Goal: Task Accomplishment & Management: Manage account settings

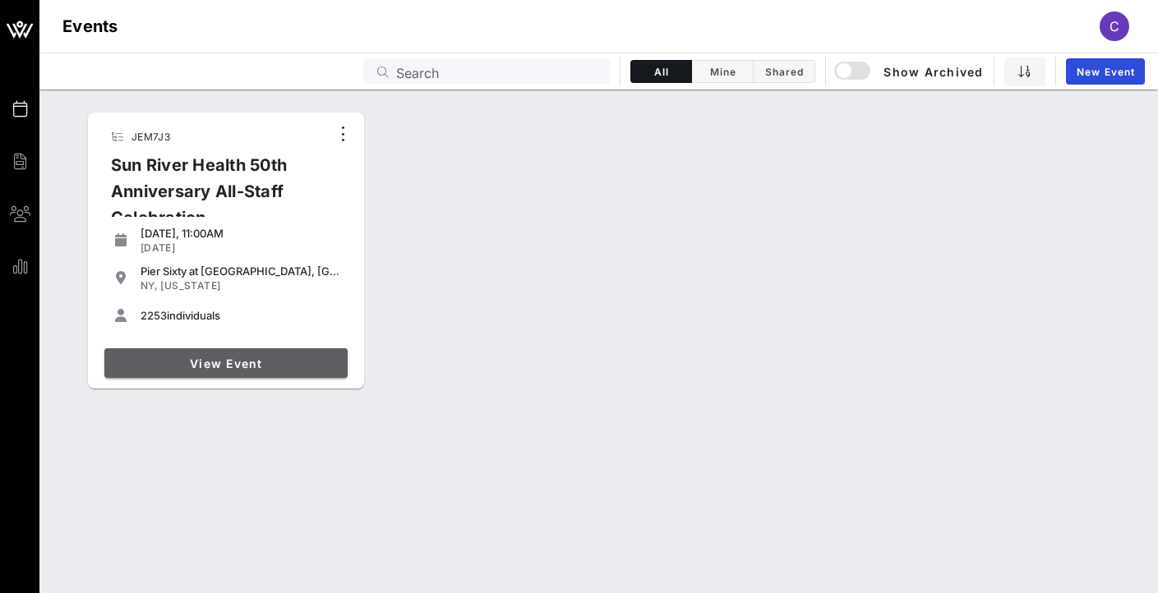
click at [200, 368] on span "View Event" at bounding box center [226, 364] width 230 height 14
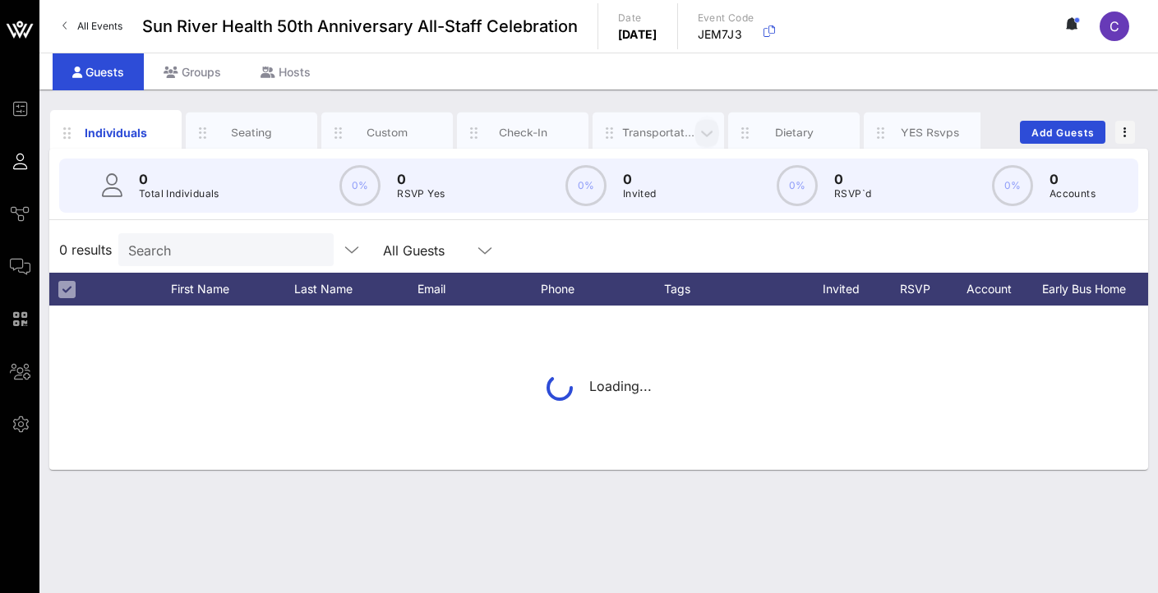
click at [703, 139] on icon "button" at bounding box center [707, 133] width 20 height 18
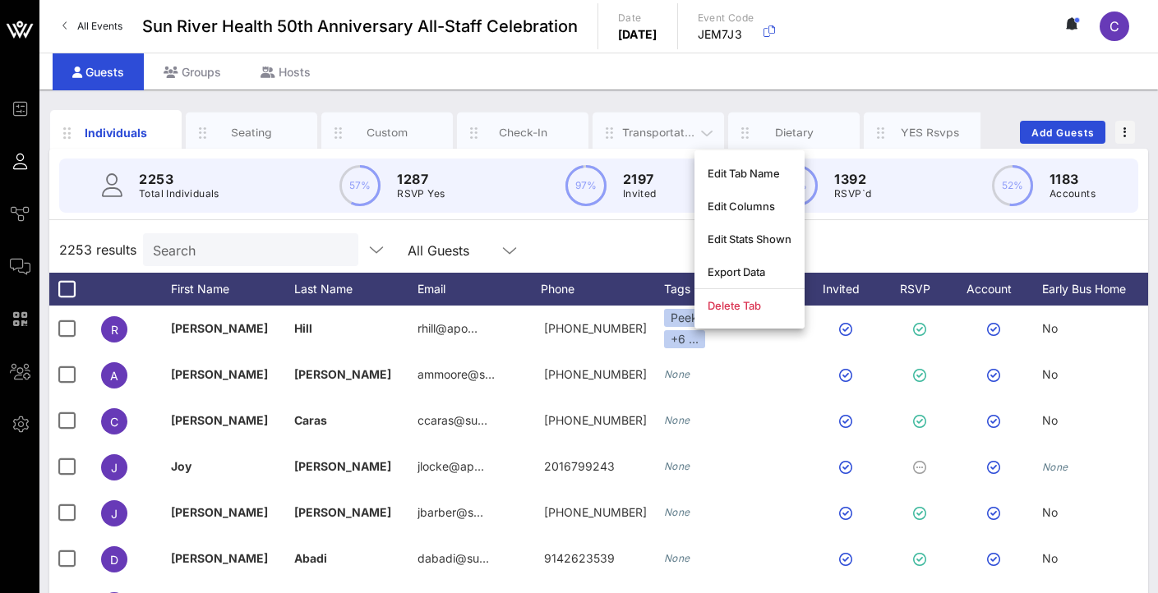
click at [627, 134] on div "Transportation" at bounding box center [658, 133] width 73 height 16
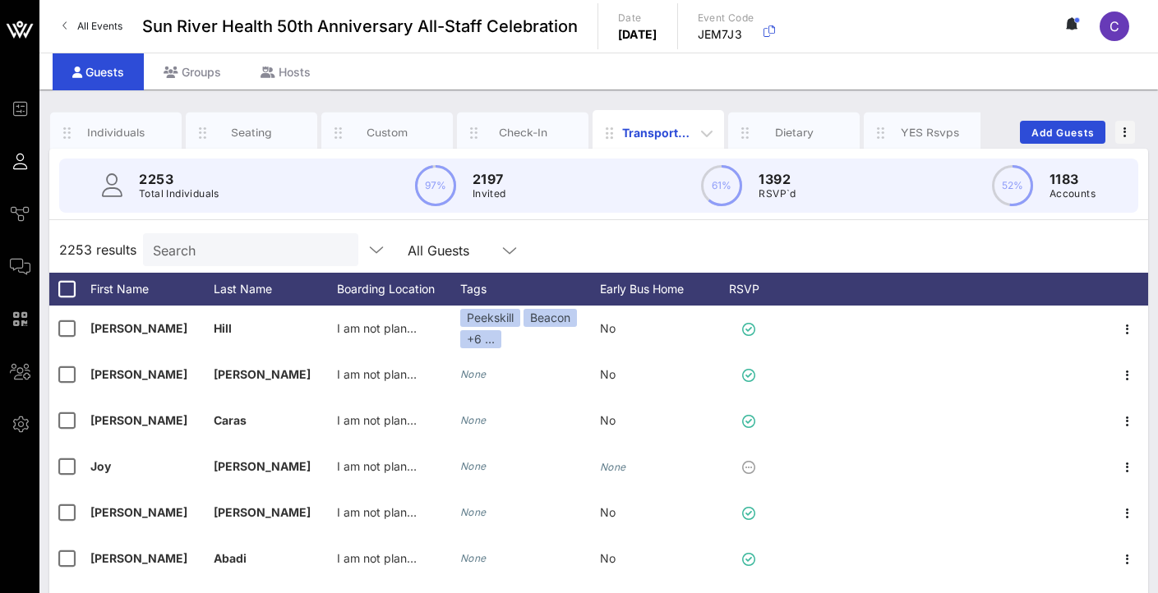
click at [637, 130] on div "Transportation" at bounding box center [658, 132] width 73 height 17
click at [399, 295] on div "Boarding Location" at bounding box center [398, 289] width 123 height 33
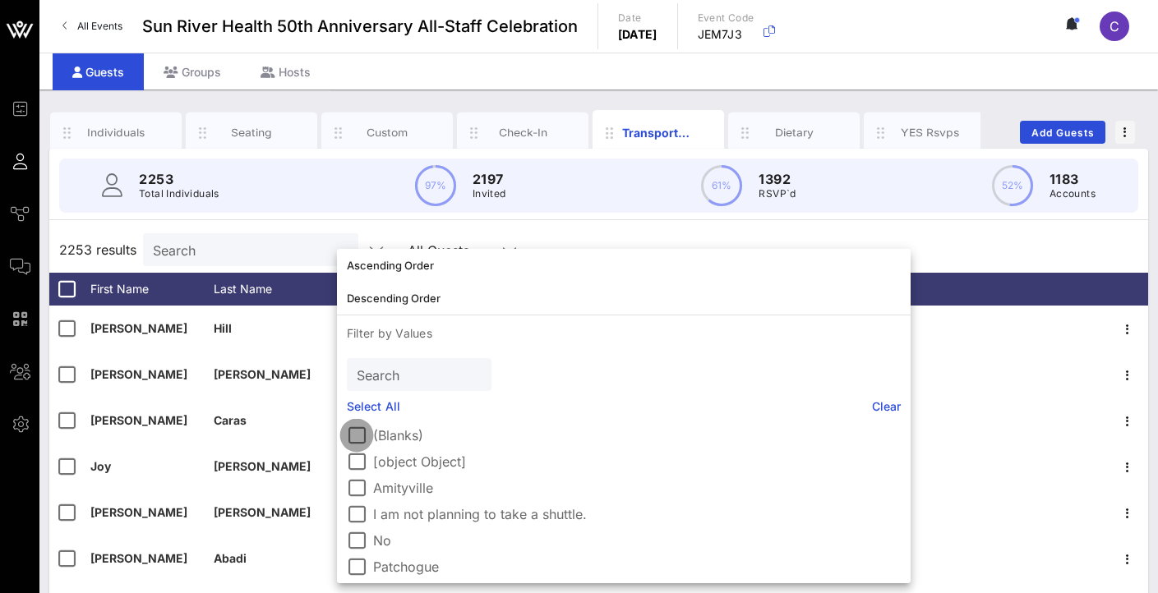
click at [356, 442] on div at bounding box center [357, 436] width 28 height 28
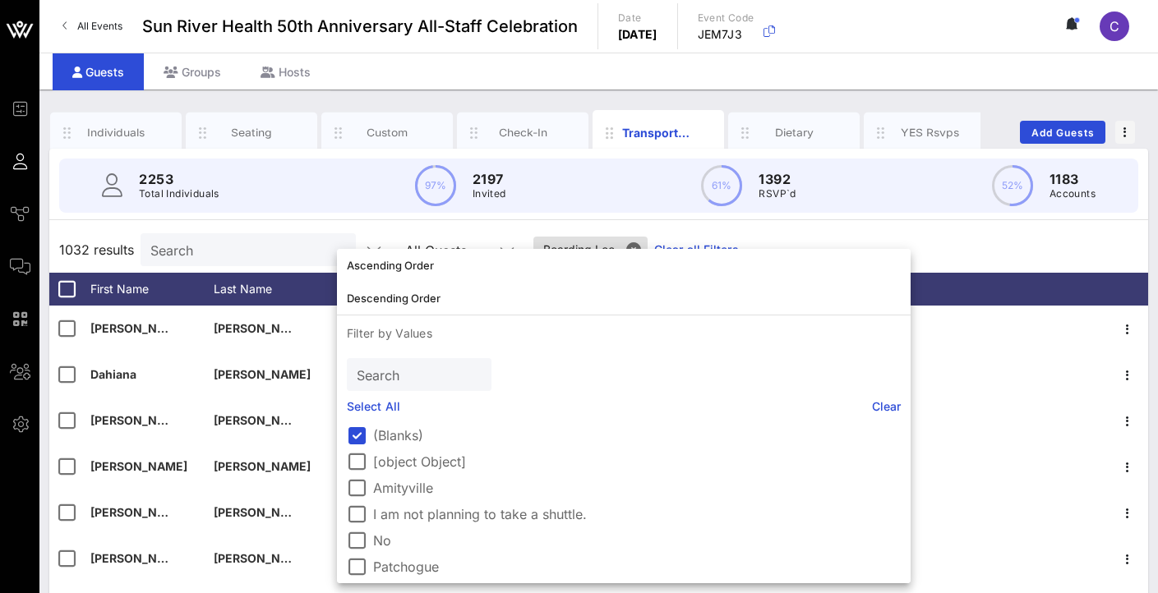
click at [936, 233] on div "1032 results Search All Guests Boarding Loc.. Clear all Filters" at bounding box center [598, 250] width 1099 height 46
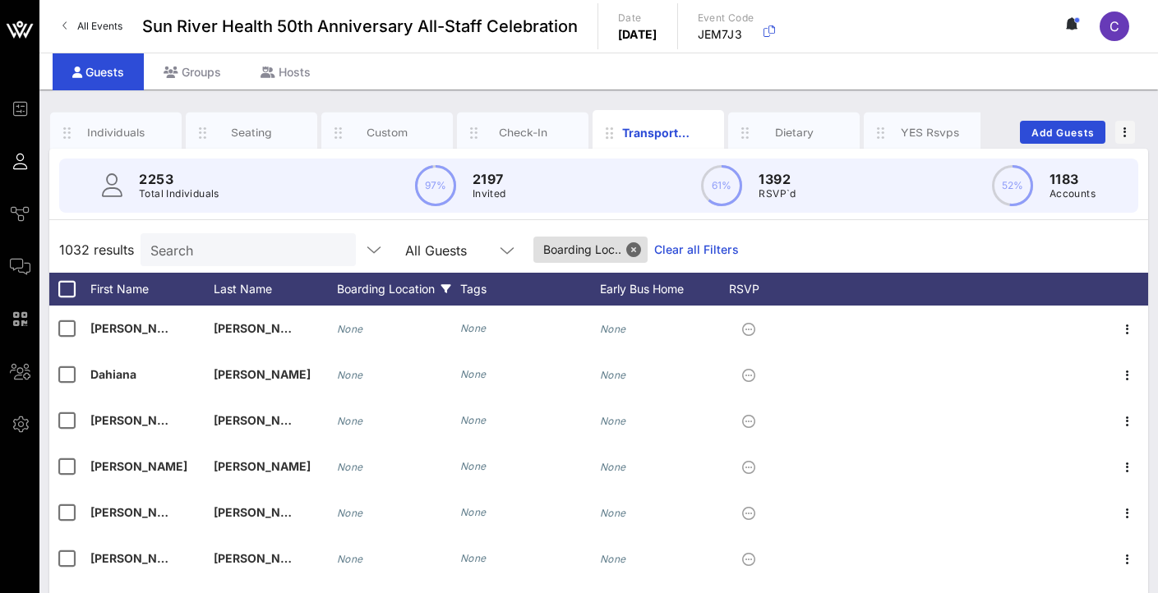
click at [394, 289] on div "Boarding Location" at bounding box center [398, 289] width 123 height 33
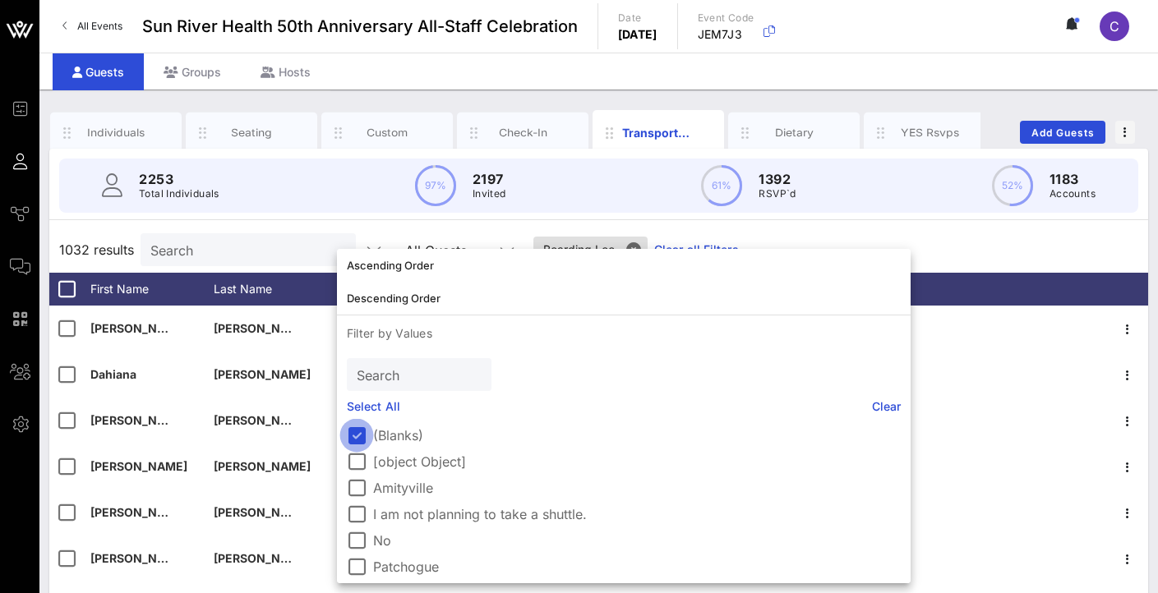
drag, startPoint x: 351, startPoint y: 436, endPoint x: 356, endPoint y: 445, distance: 9.6
click at [351, 436] on div at bounding box center [357, 436] width 28 height 28
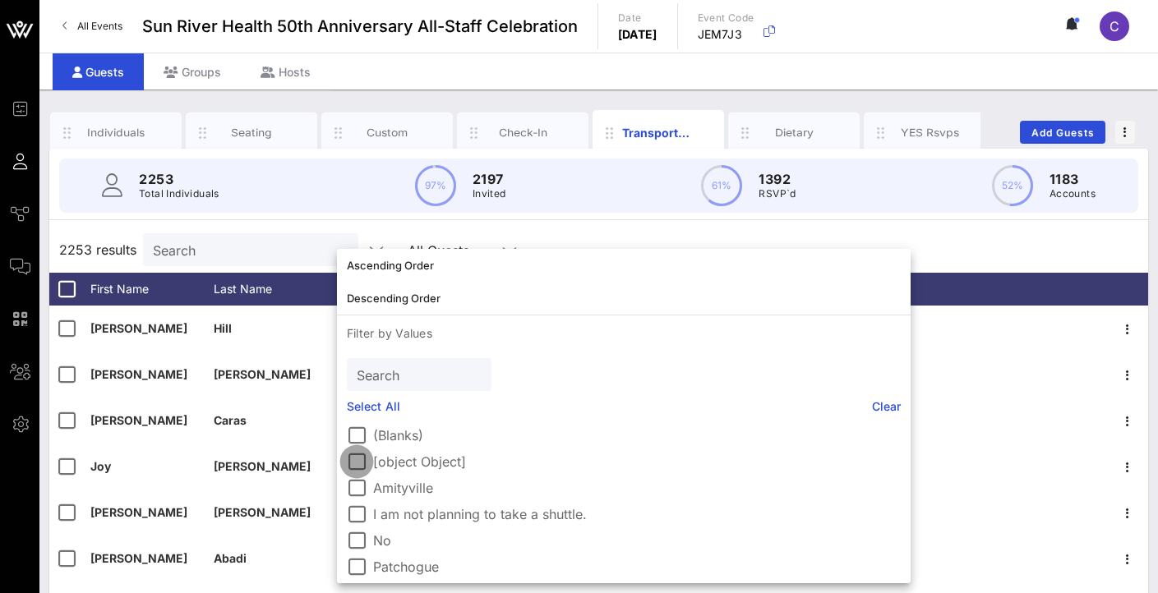
click at [355, 464] on div at bounding box center [357, 462] width 28 height 28
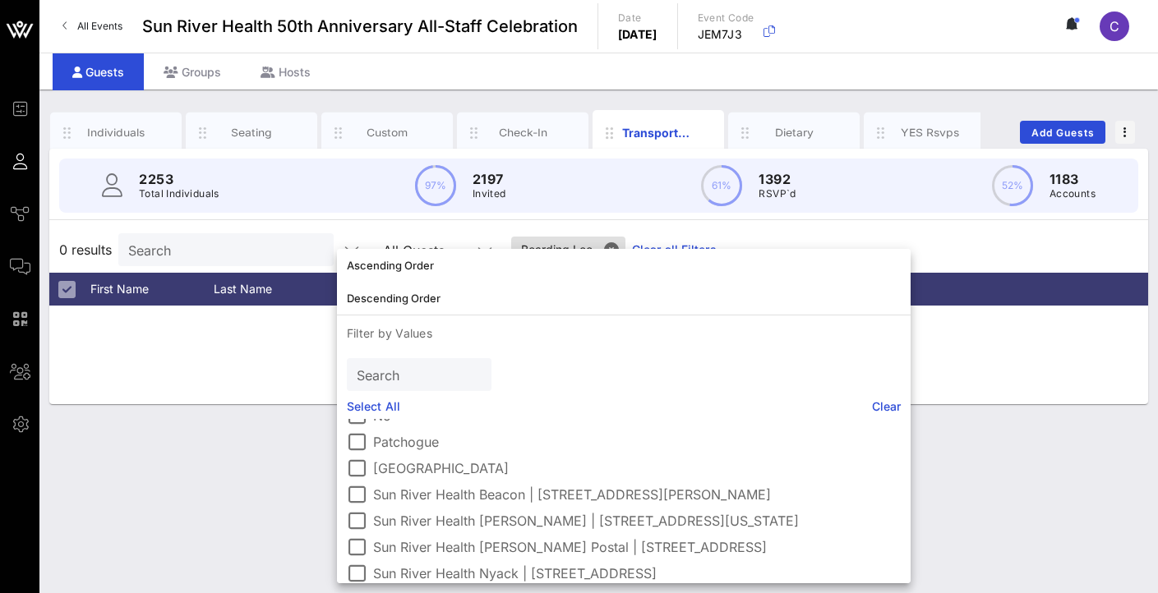
scroll to position [119, 0]
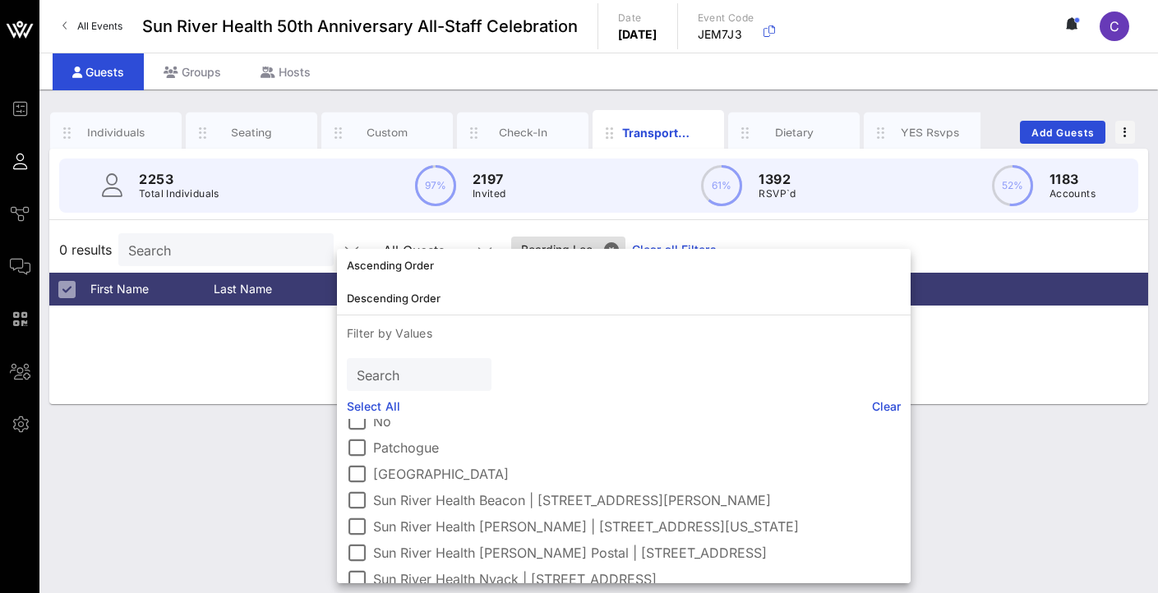
click at [389, 451] on label "Patchogue" at bounding box center [637, 448] width 528 height 16
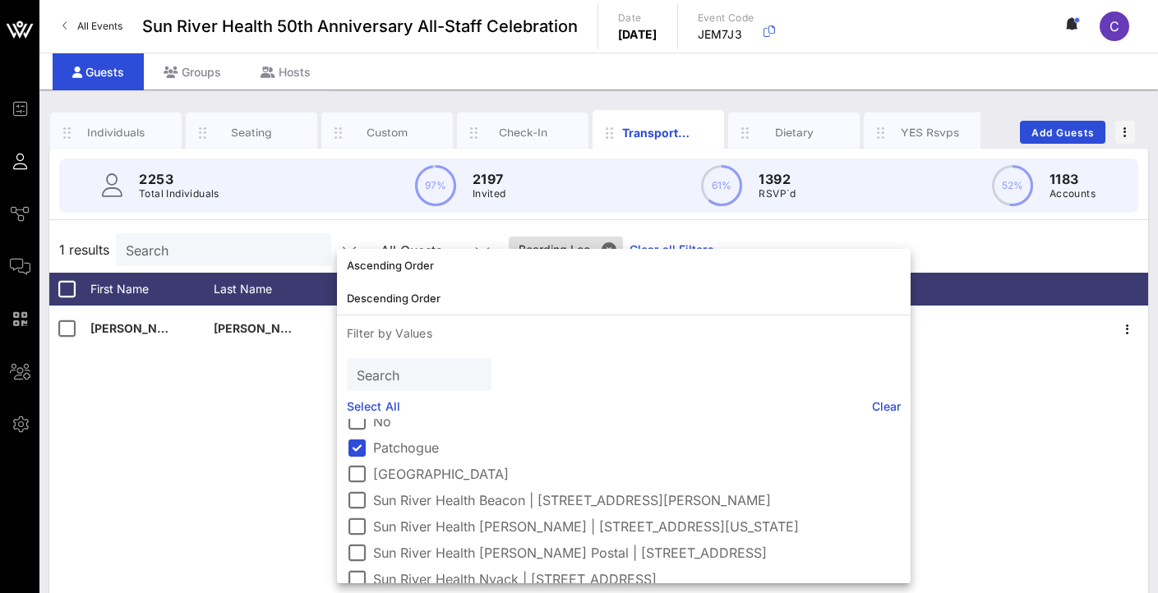
click at [129, 408] on div "[PERSON_NAME] No" at bounding box center [598, 552] width 1099 height 493
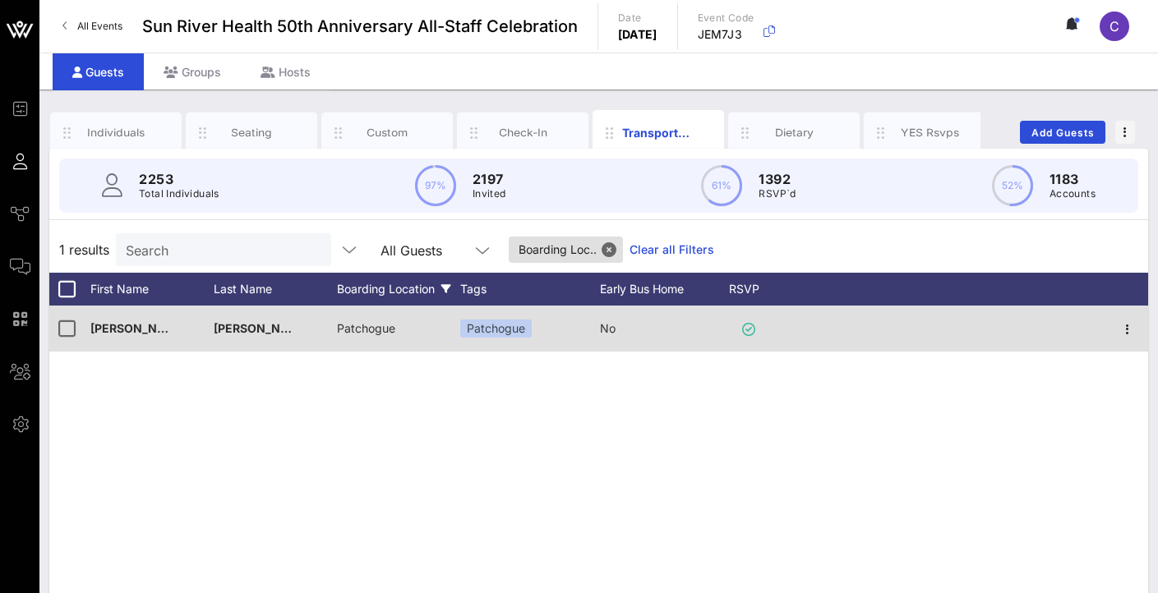
click at [375, 333] on span "Patchogue" at bounding box center [366, 328] width 58 height 14
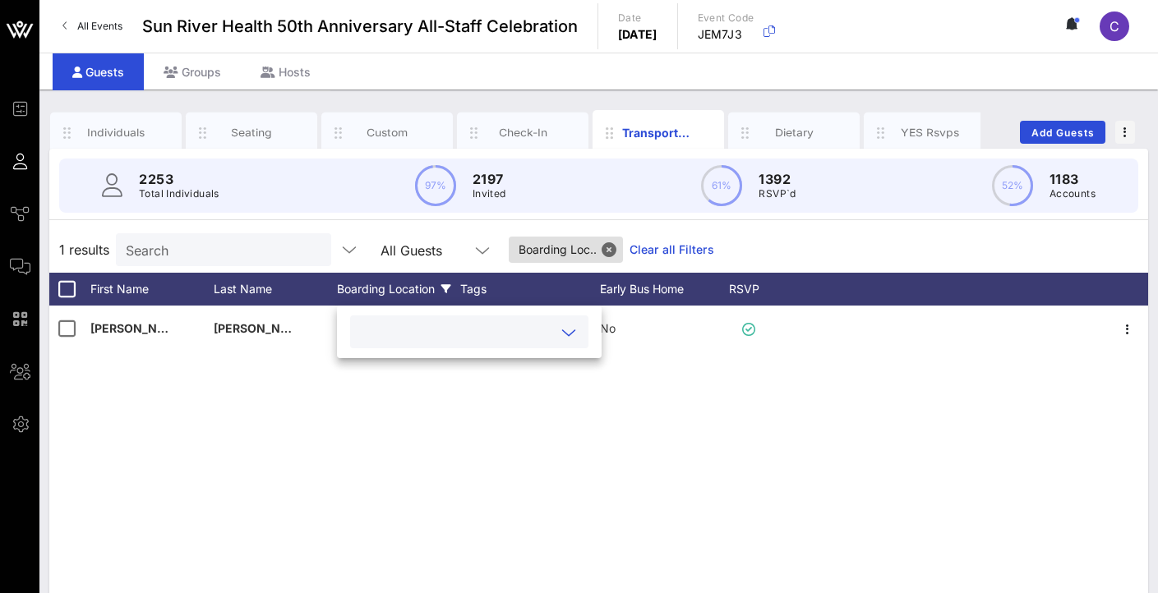
click at [569, 332] on icon at bounding box center [568, 333] width 15 height 20
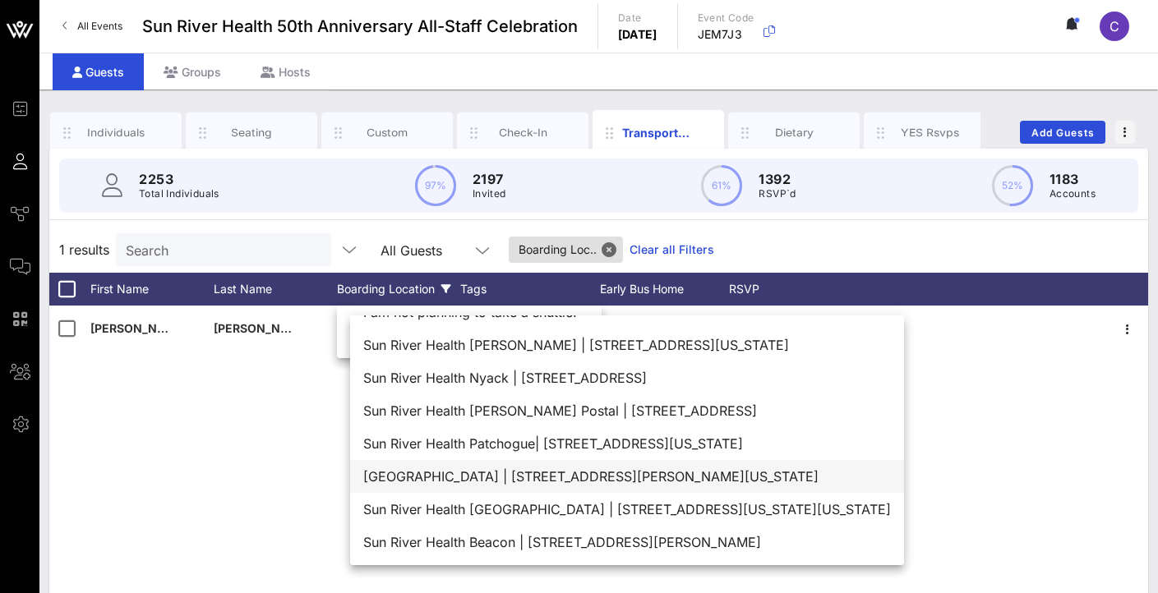
scroll to position [0, 0]
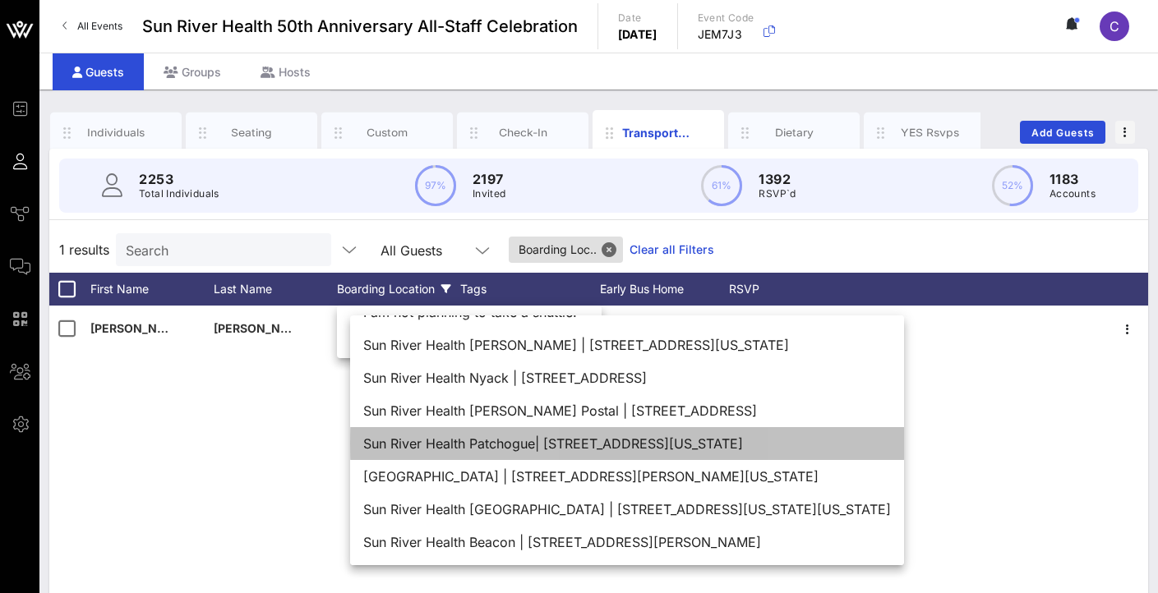
click at [765, 443] on div "Sun River Health Patchogue| [STREET_ADDRESS][US_STATE]" at bounding box center [627, 443] width 554 height 33
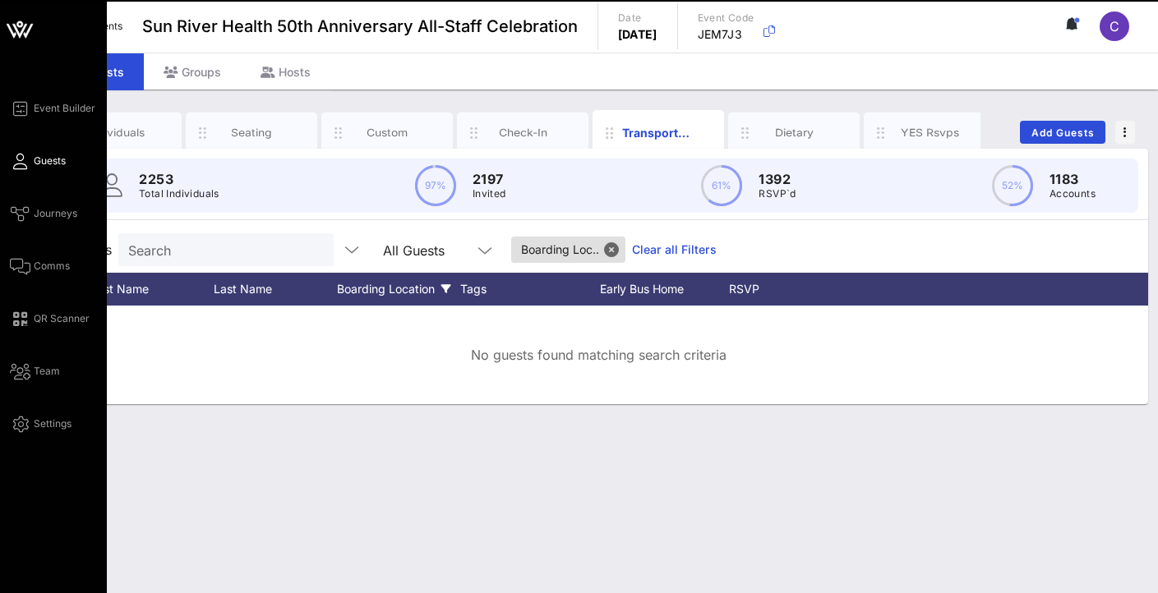
scroll to position [3, 1]
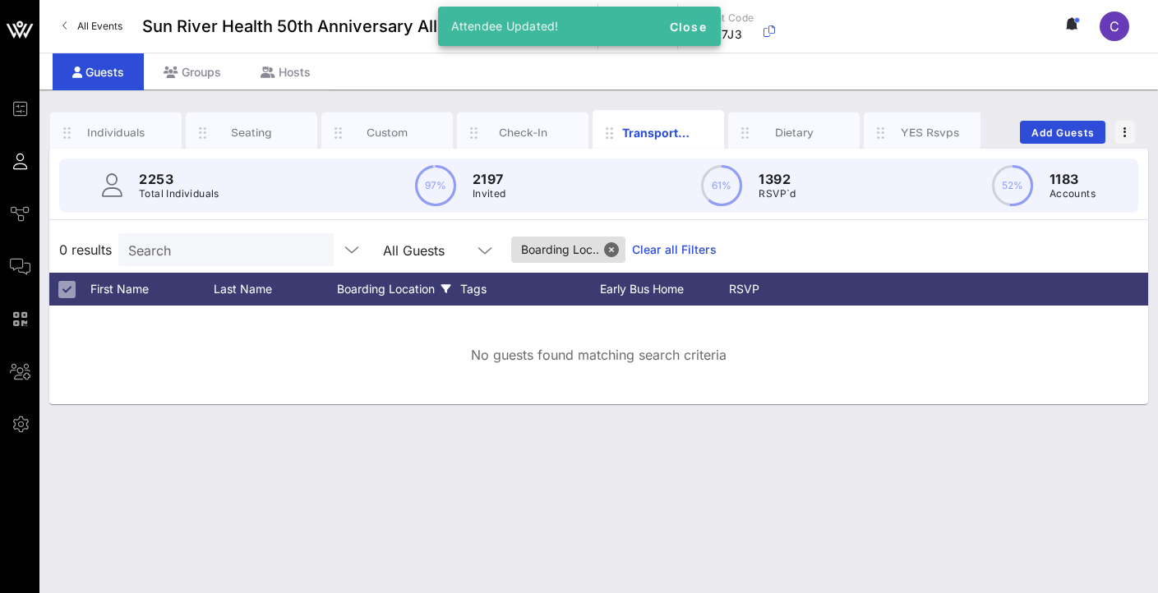
click at [408, 284] on div "Boarding Location" at bounding box center [398, 289] width 123 height 33
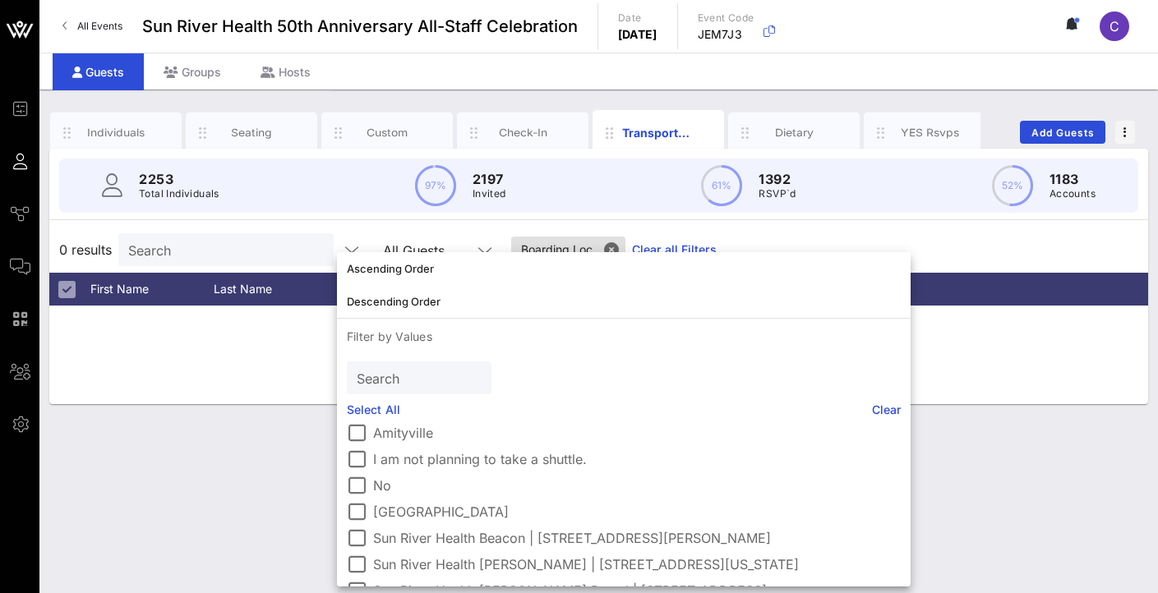
scroll to position [58, 0]
click at [356, 512] on div at bounding box center [357, 512] width 28 height 28
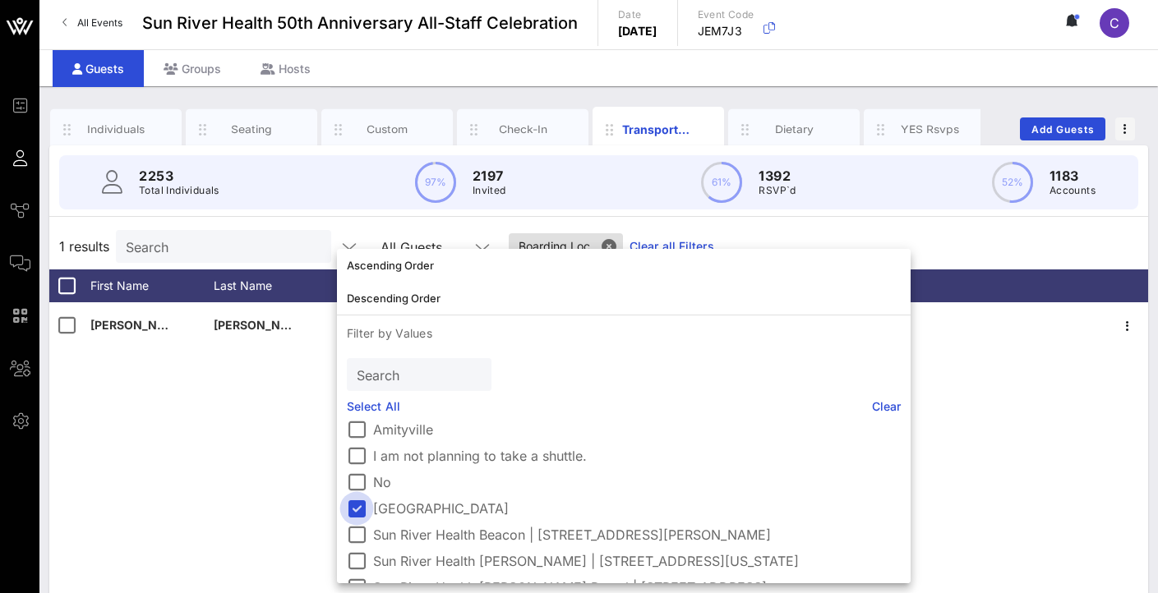
scroll to position [3, 0]
click at [233, 464] on div "[PERSON_NAME] [PERSON_NAME] Poughkeepsie Poughkeep… None" at bounding box center [598, 548] width 1099 height 493
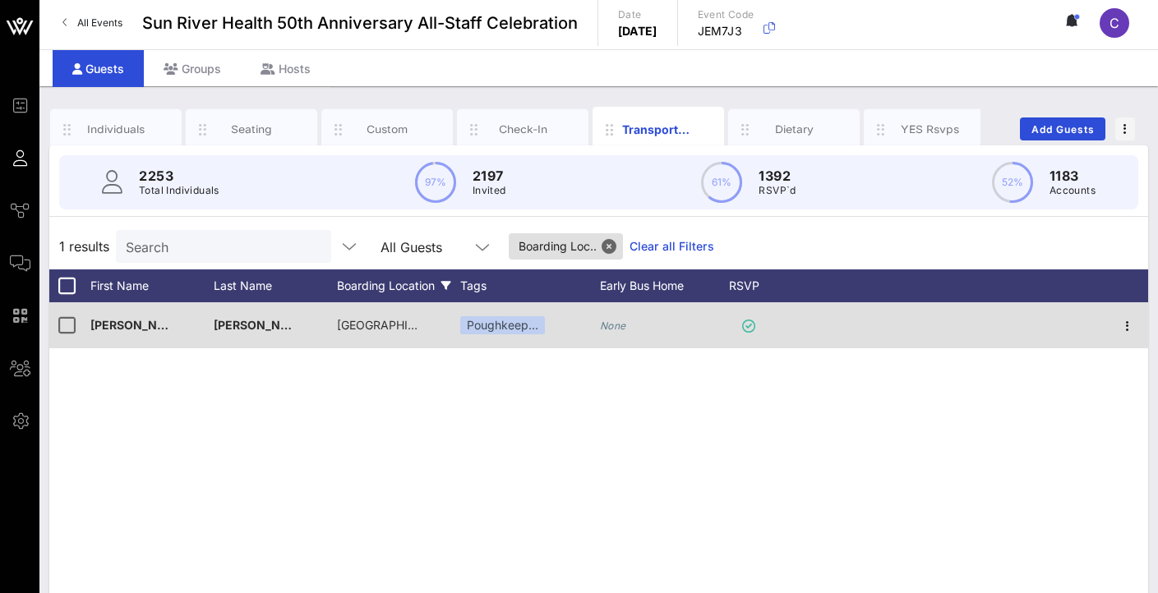
click at [377, 329] on span "[GEOGRAPHIC_DATA]" at bounding box center [396, 325] width 118 height 14
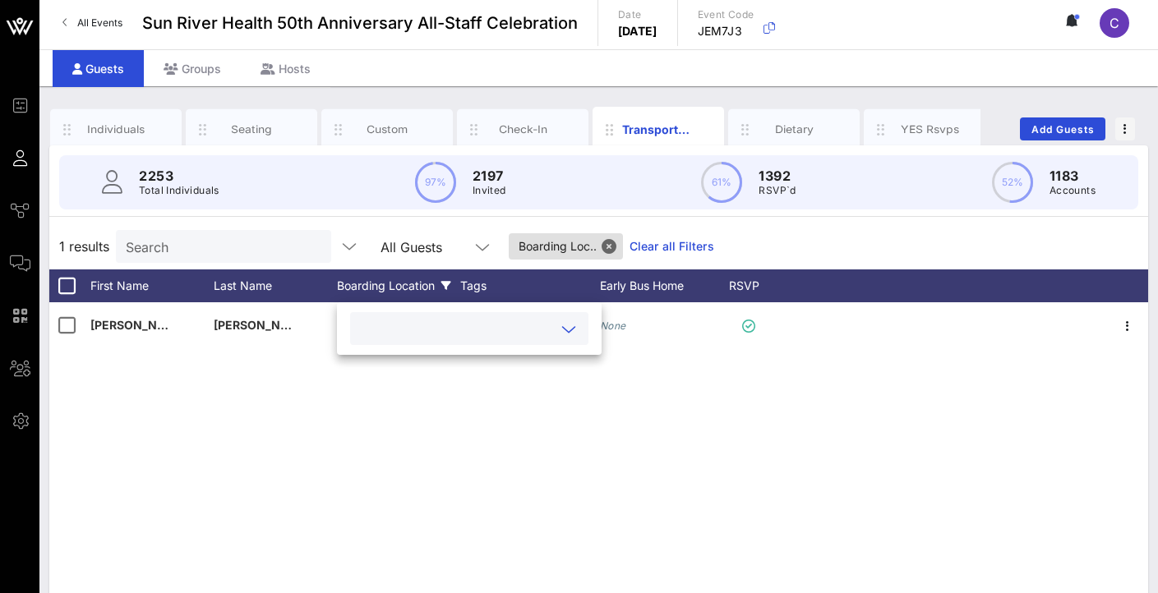
click at [568, 324] on icon at bounding box center [568, 330] width 15 height 20
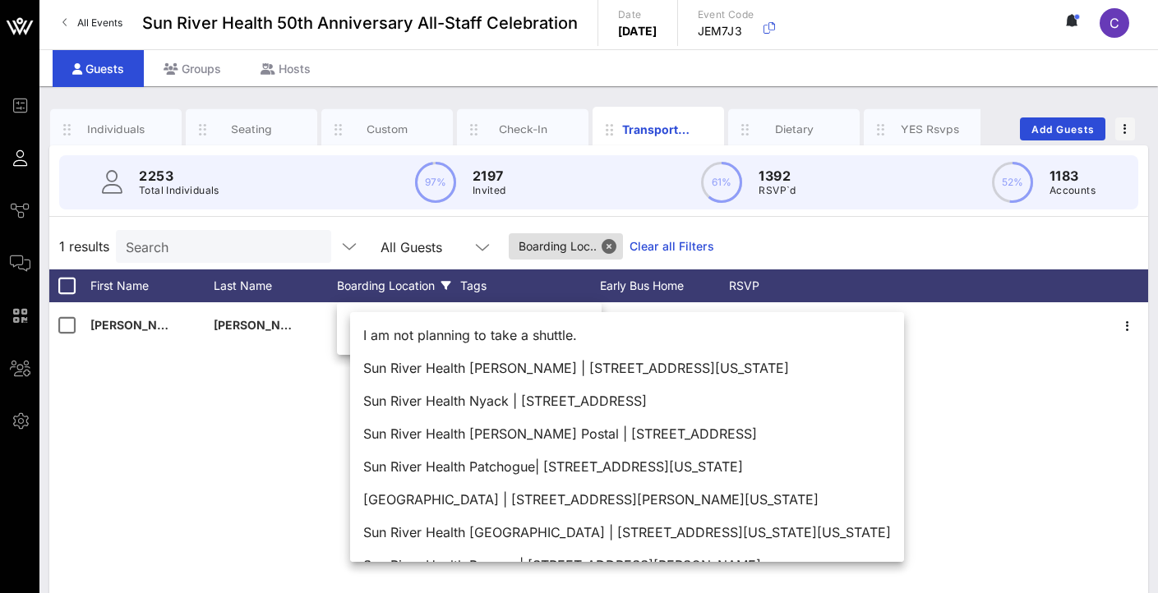
click at [219, 406] on div "[PERSON_NAME] [PERSON_NAME] Poughkeepsie Poughkeep… None" at bounding box center [598, 548] width 1099 height 493
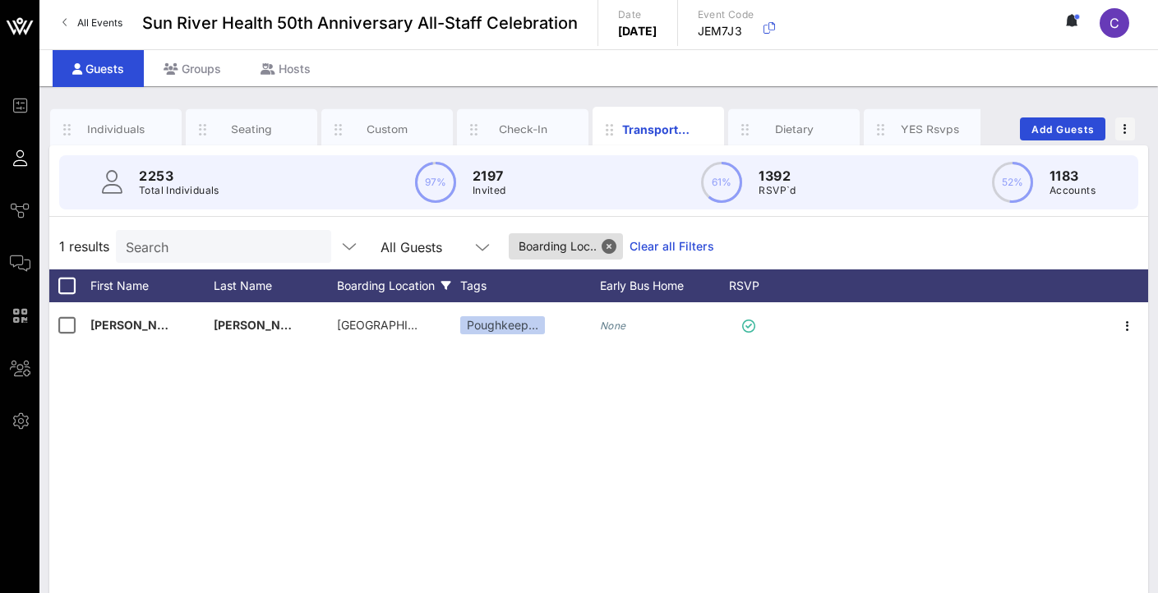
click at [402, 285] on div "Boarding Location" at bounding box center [398, 286] width 123 height 33
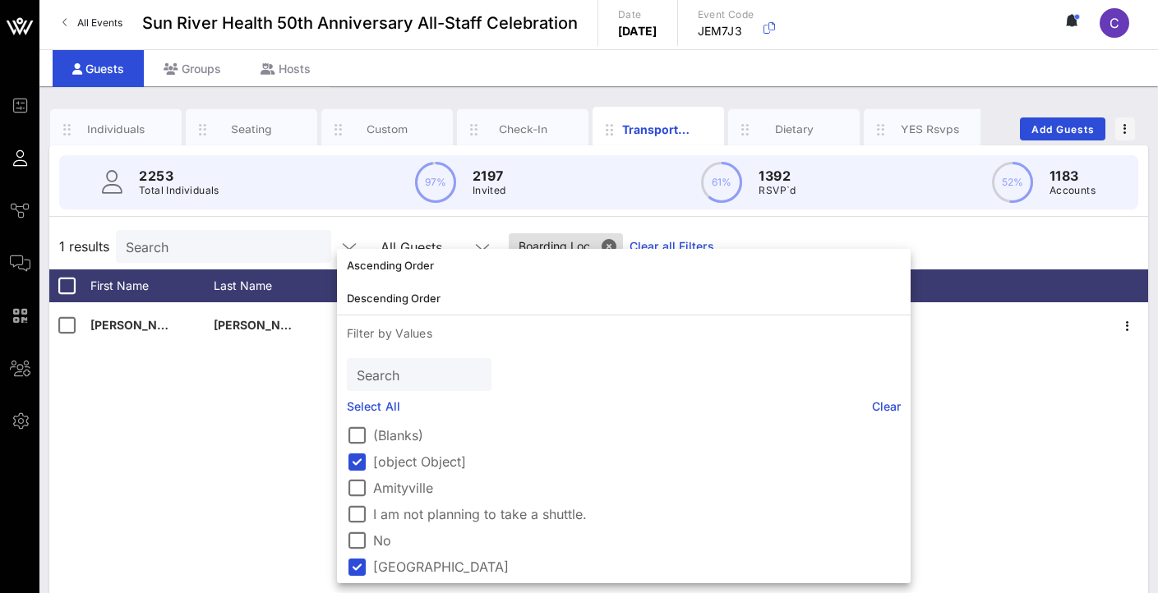
drag, startPoint x: 145, startPoint y: 466, endPoint x: 215, endPoint y: 422, distance: 82.8
click at [145, 466] on div "[PERSON_NAME] [PERSON_NAME] Poughkeepsie Poughkeep… None" at bounding box center [598, 548] width 1099 height 493
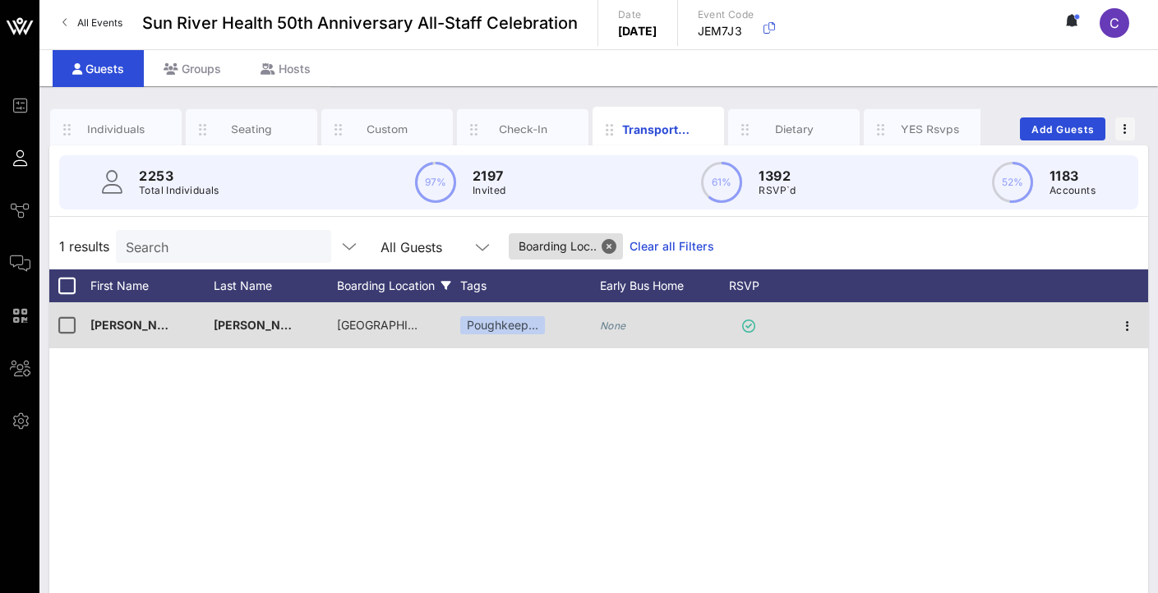
click at [384, 324] on span "[GEOGRAPHIC_DATA]" at bounding box center [396, 325] width 118 height 14
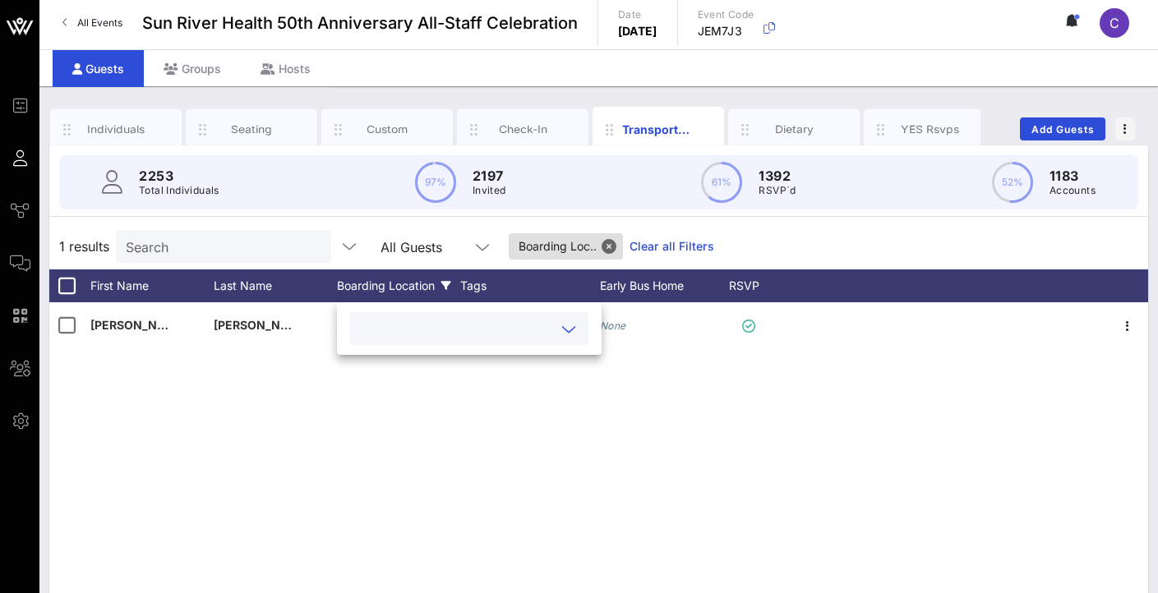
click at [575, 330] on icon at bounding box center [568, 330] width 15 height 20
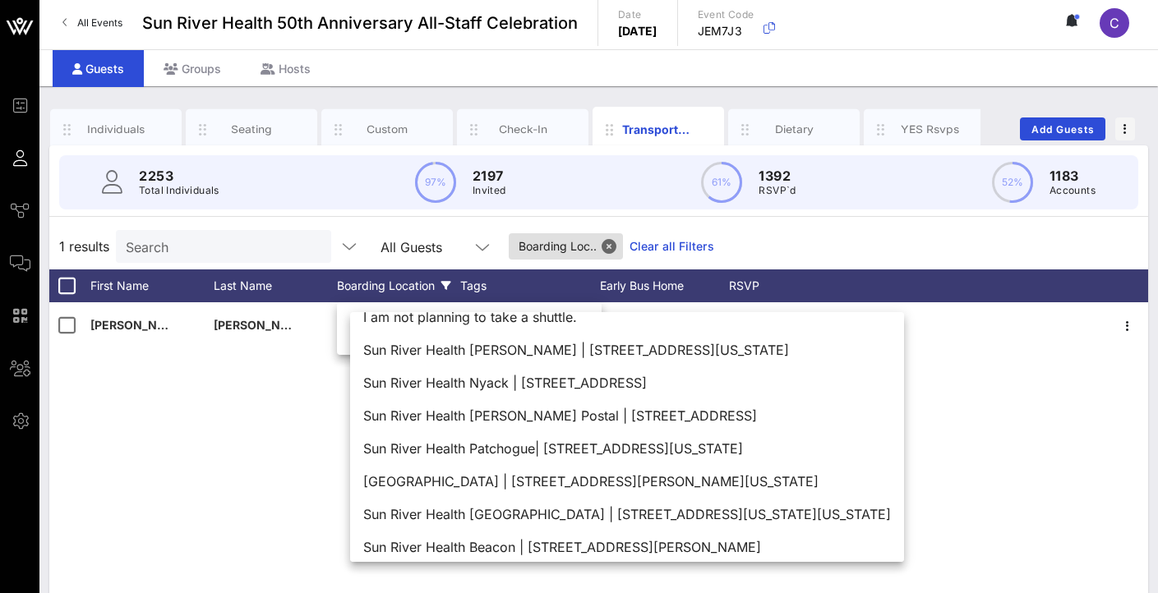
scroll to position [26, 0]
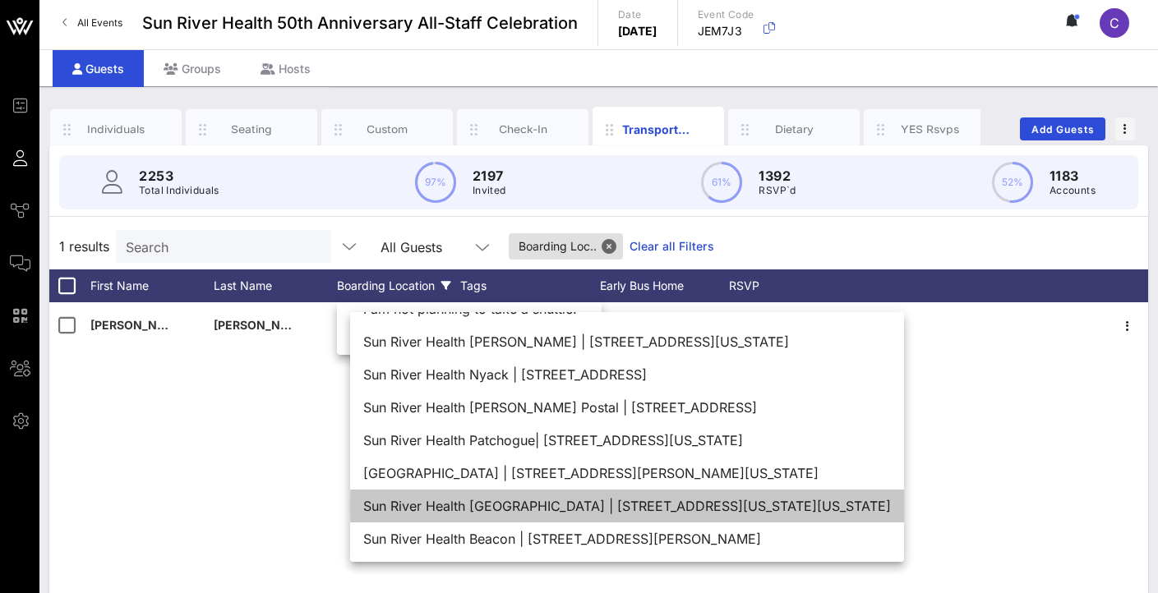
click at [847, 513] on div "Sun River Health [GEOGRAPHIC_DATA] | [STREET_ADDRESS][US_STATE][US_STATE]" at bounding box center [627, 506] width 554 height 33
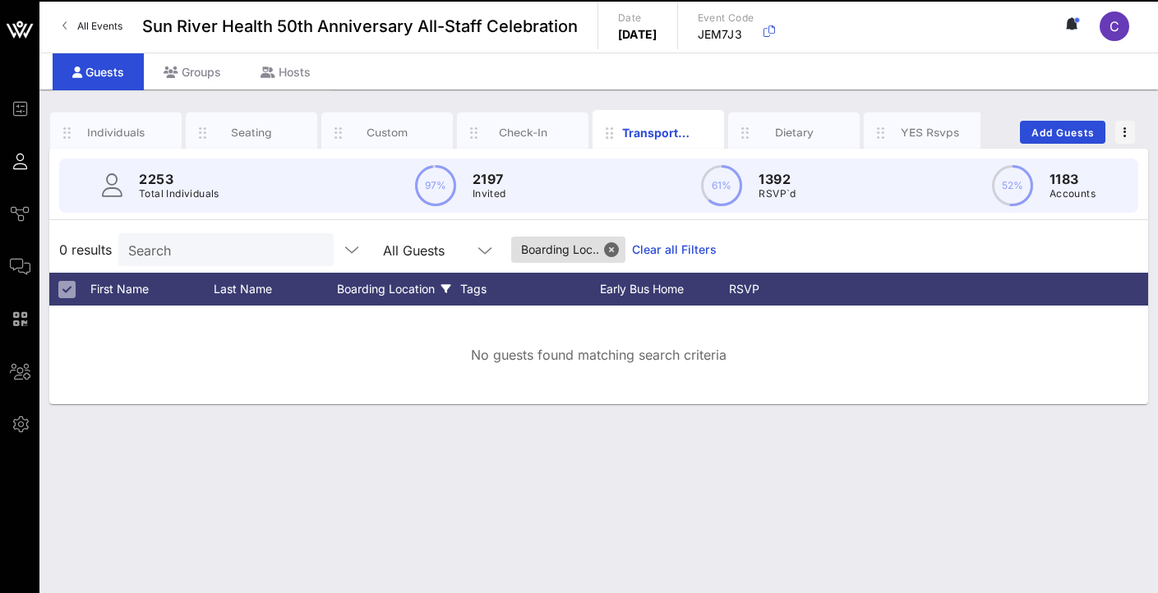
scroll to position [0, 0]
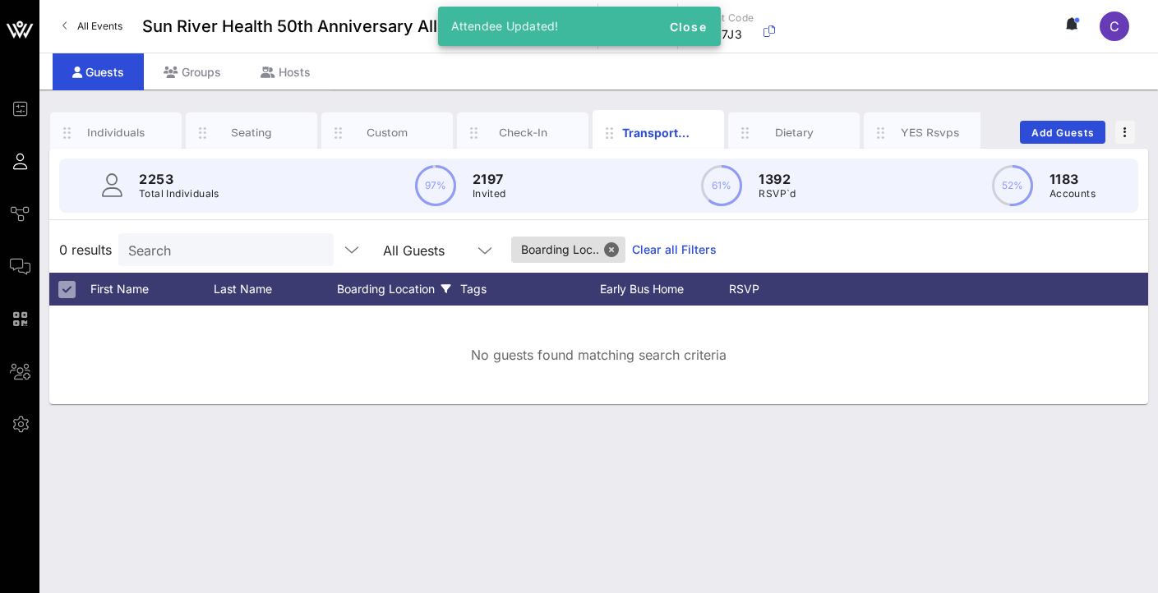
click at [403, 287] on div "Boarding Location" at bounding box center [398, 289] width 123 height 33
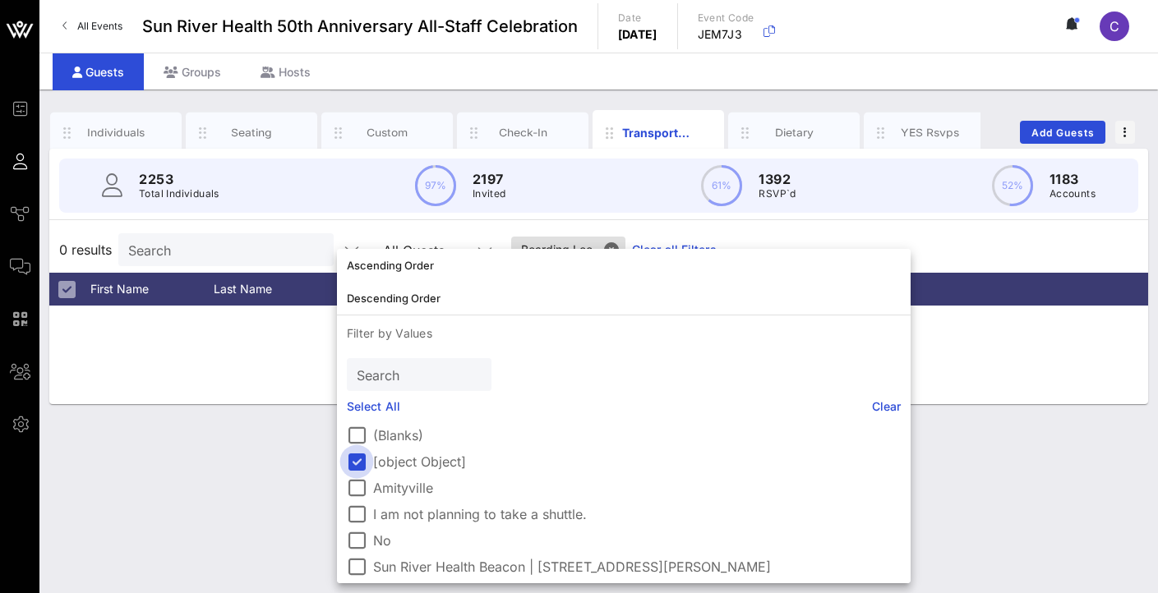
click at [362, 459] on div at bounding box center [357, 462] width 28 height 28
click at [353, 488] on div at bounding box center [357, 488] width 28 height 28
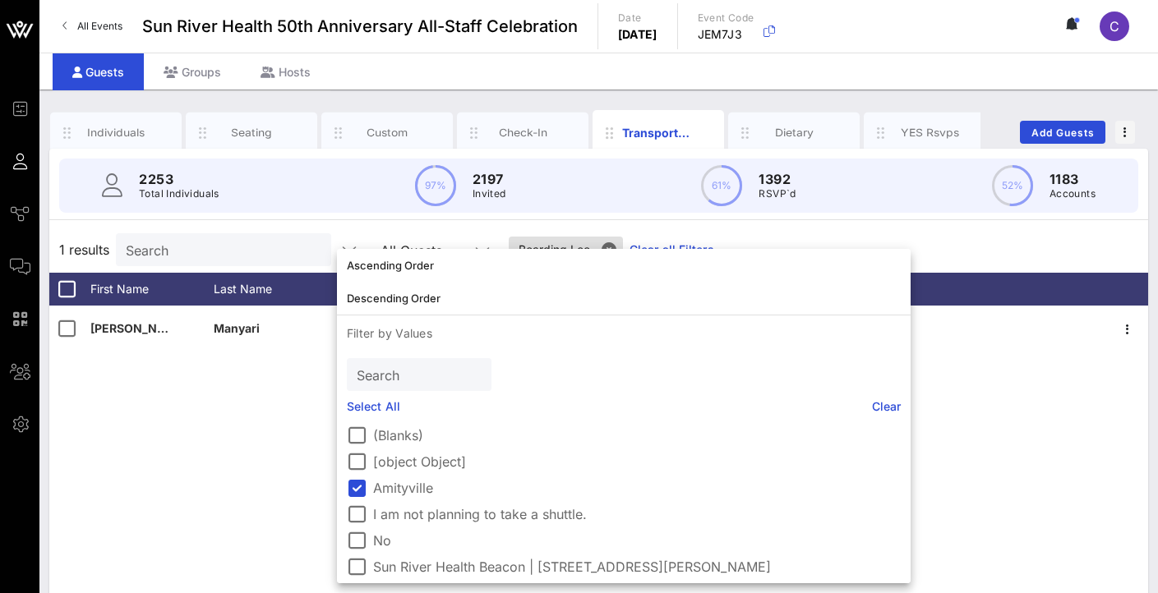
drag, startPoint x: 244, startPoint y: 388, endPoint x: 260, endPoint y: 374, distance: 21.0
click at [244, 388] on div "[PERSON_NAME] Amityville Amityville No" at bounding box center [598, 552] width 1099 height 493
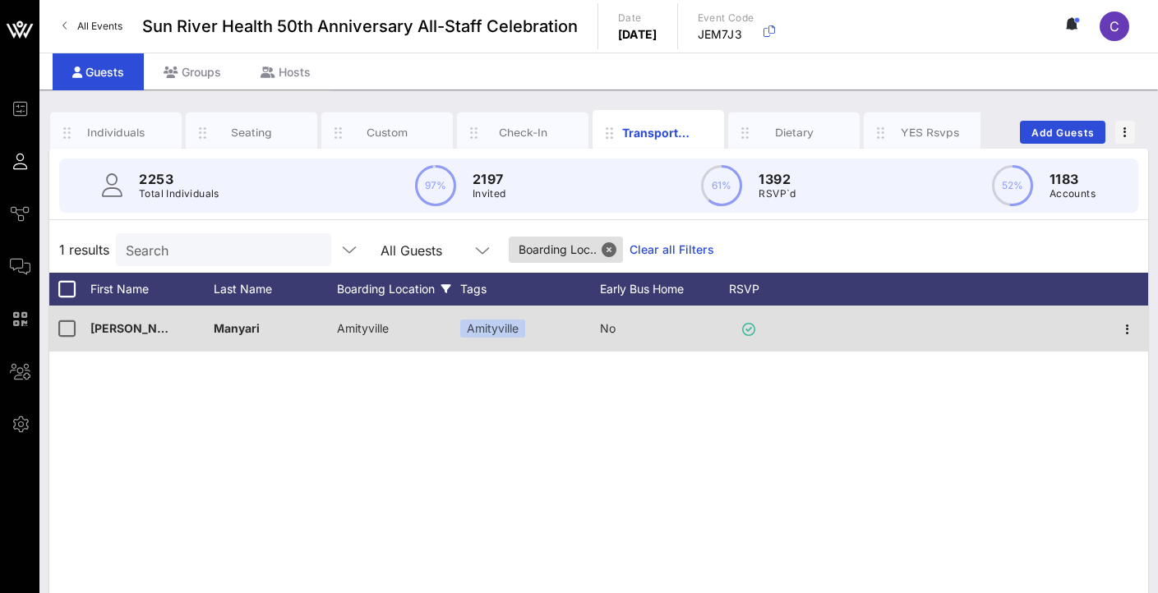
click at [376, 325] on span "Amityville" at bounding box center [363, 328] width 52 height 14
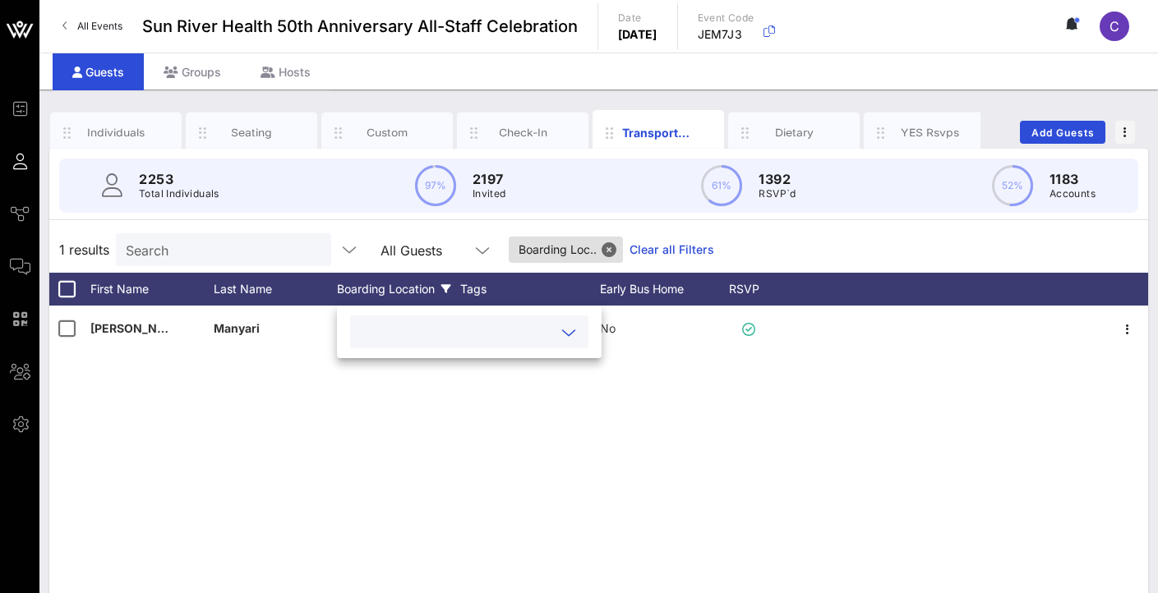
click at [464, 321] on div at bounding box center [469, 332] width 219 height 33
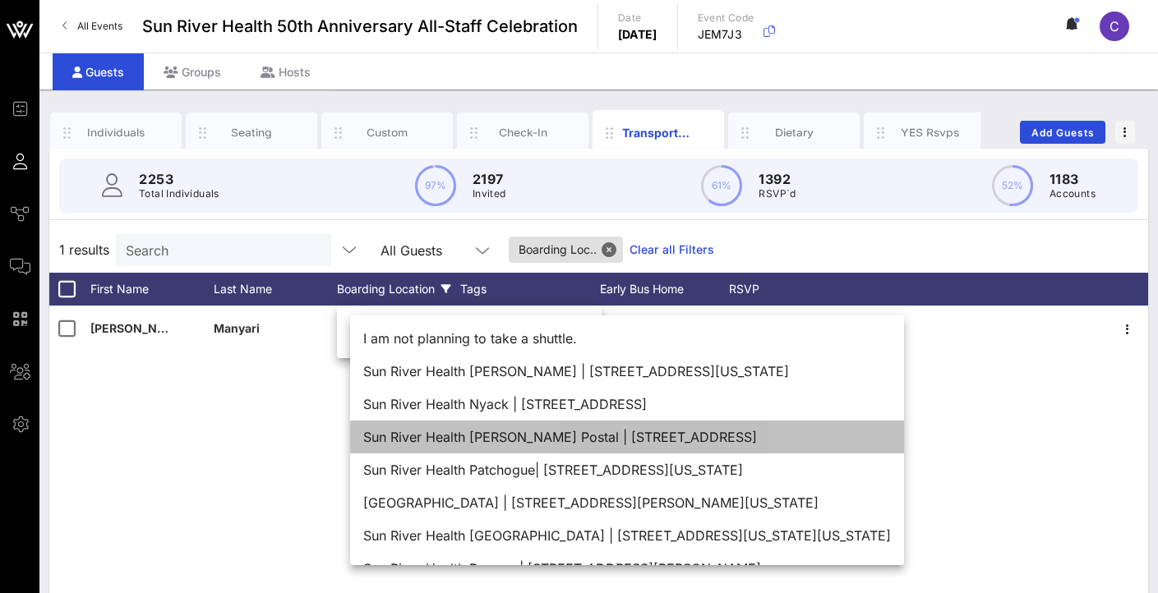
click at [702, 439] on div "Sun River Health [PERSON_NAME] Postal | [STREET_ADDRESS]" at bounding box center [627, 437] width 554 height 33
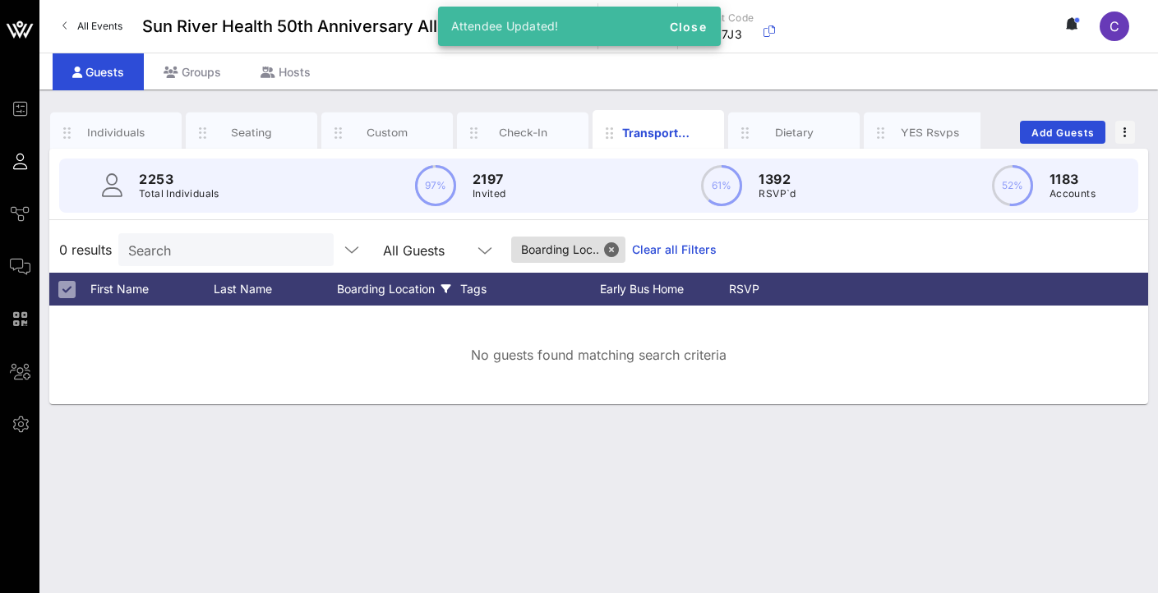
click at [460, 450] on div "Individuals Seating Custom Check-In Transportation Dietary YES Rsvps Add Guests…" at bounding box center [598, 342] width 1119 height 504
click at [387, 287] on div "Boarding Location" at bounding box center [398, 289] width 123 height 33
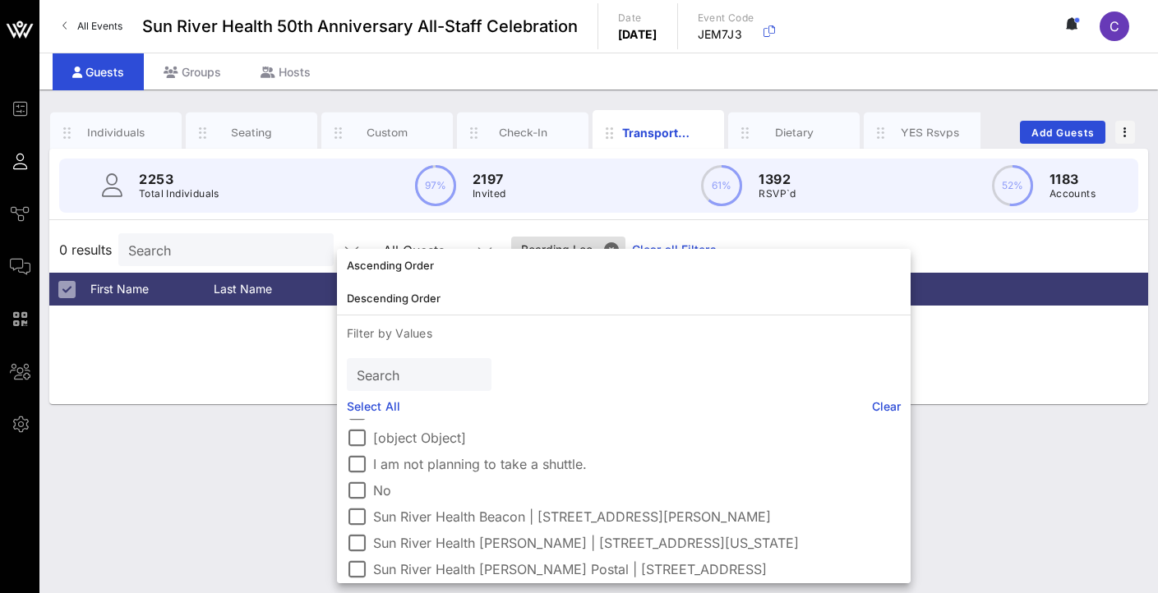
scroll to position [22, 0]
click at [357, 494] on div at bounding box center [357, 492] width 28 height 28
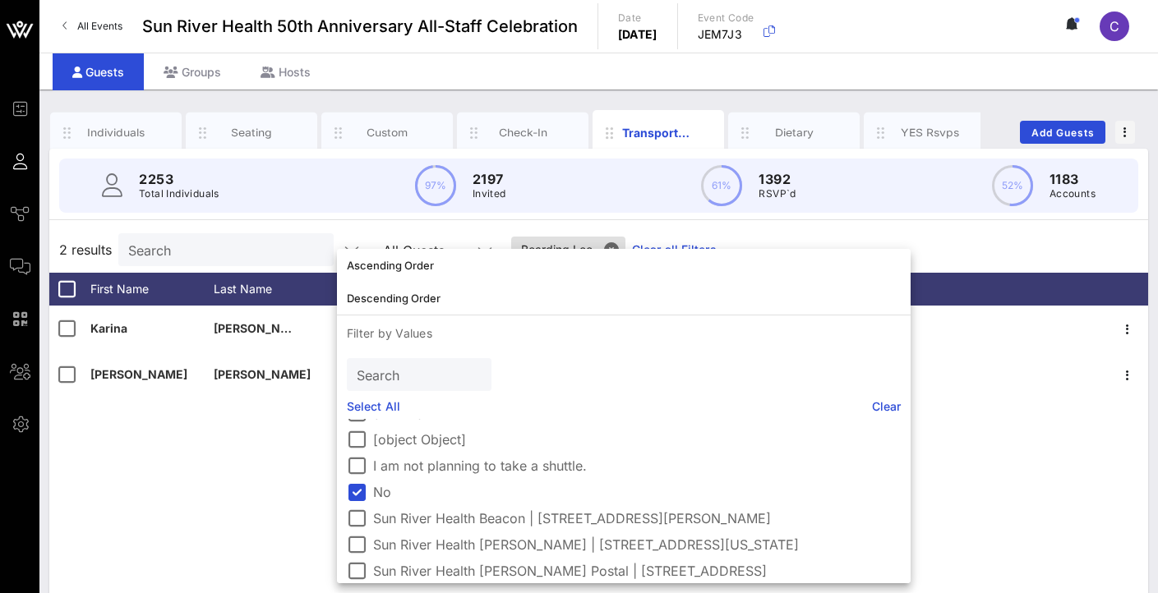
drag, startPoint x: 172, startPoint y: 440, endPoint x: 176, endPoint y: 432, distance: 8.5
click at [172, 440] on div "[PERSON_NAME] No None No [PERSON_NAME] No None No" at bounding box center [598, 552] width 1099 height 493
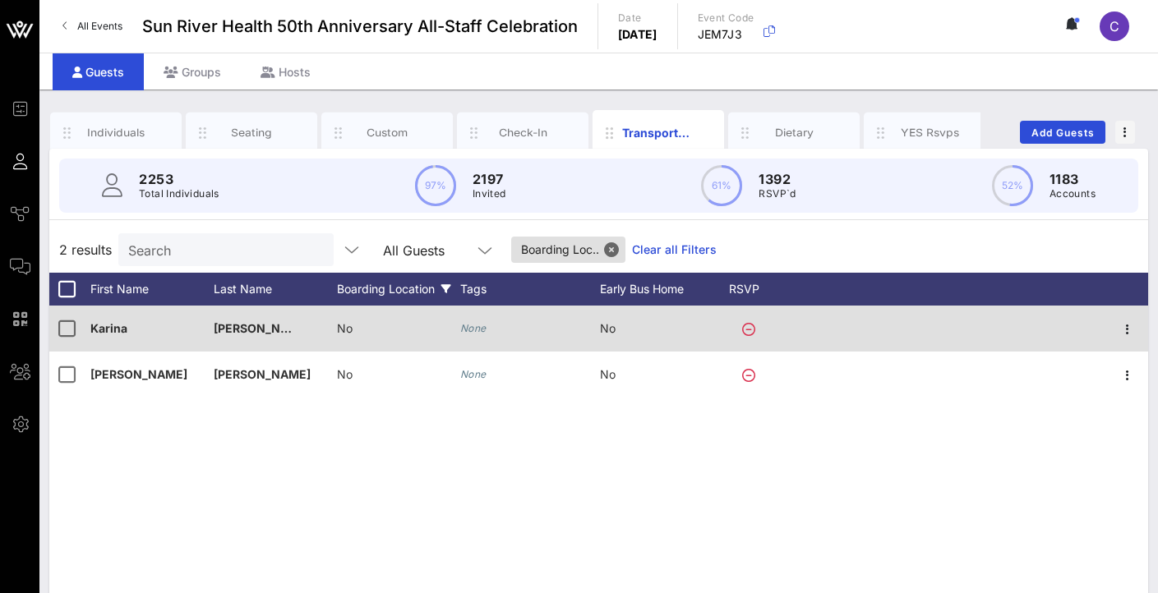
drag, startPoint x: 366, startPoint y: 322, endPoint x: 404, endPoint y: 323, distance: 38.6
click at [407, 323] on div "No" at bounding box center [398, 338] width 123 height 65
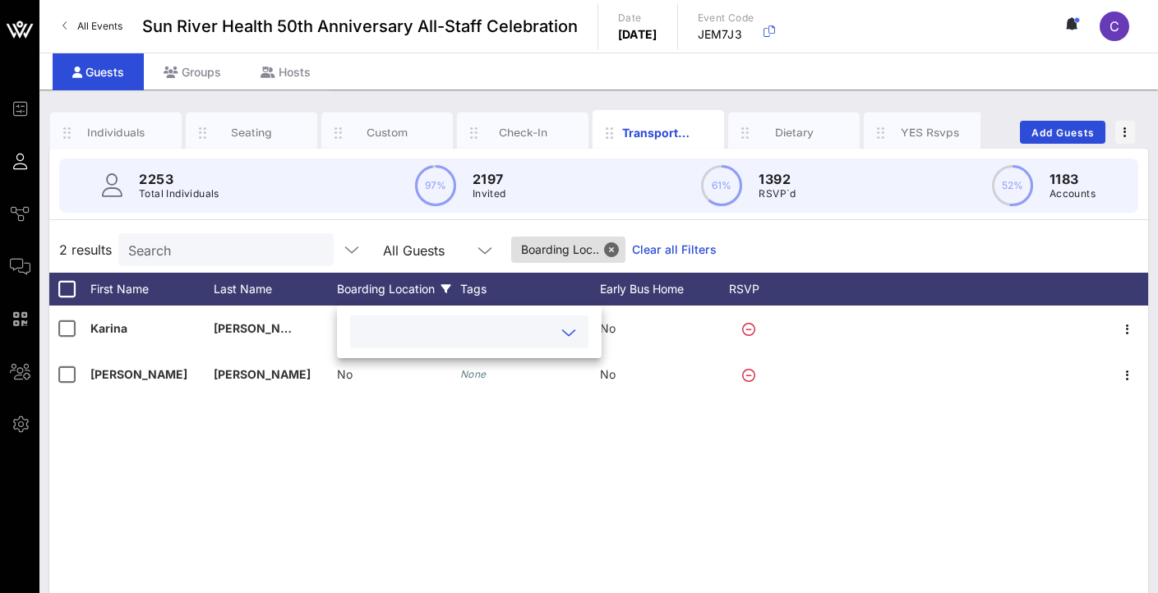
click at [454, 335] on input "text" at bounding box center [456, 331] width 192 height 21
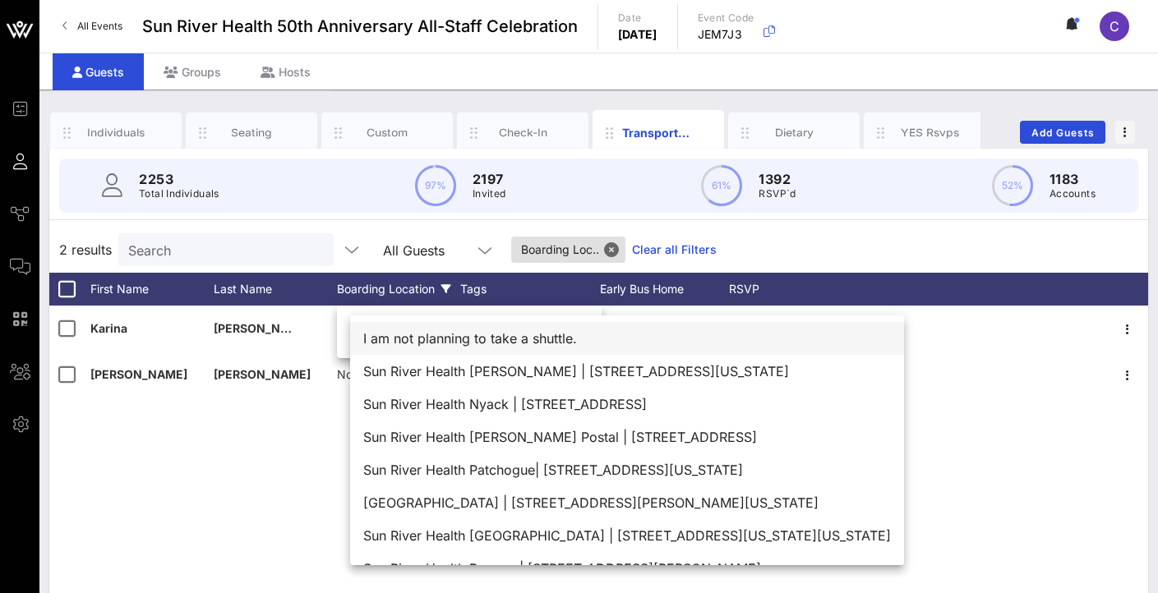
click at [505, 344] on div "I am not planning to take a shuttle." at bounding box center [627, 338] width 554 height 33
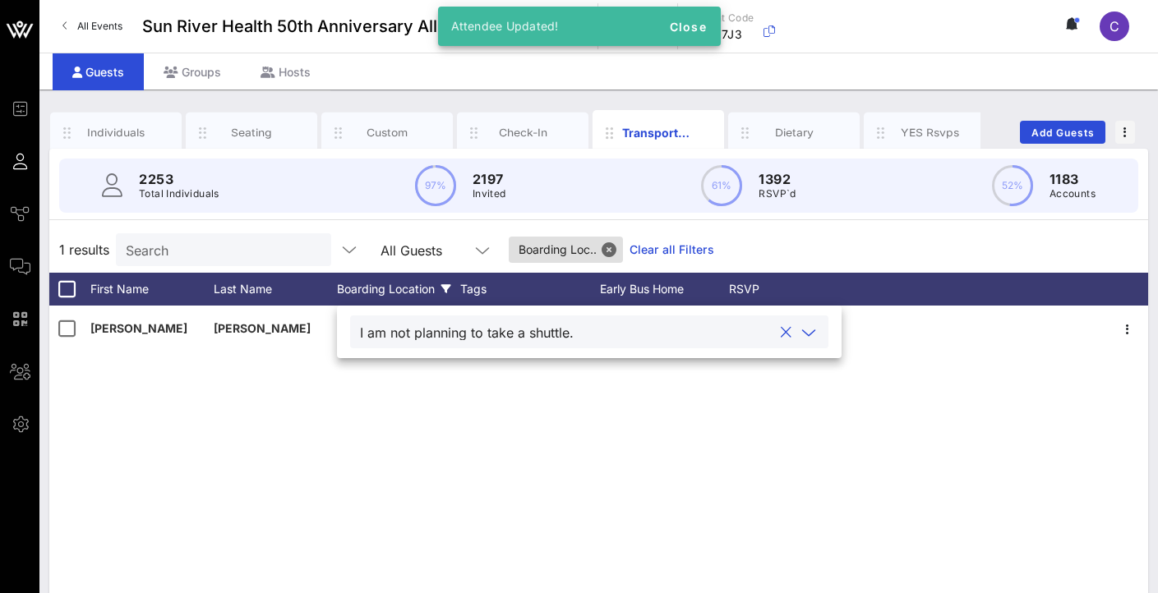
click at [312, 407] on div "[PERSON_NAME] No None No" at bounding box center [598, 552] width 1099 height 493
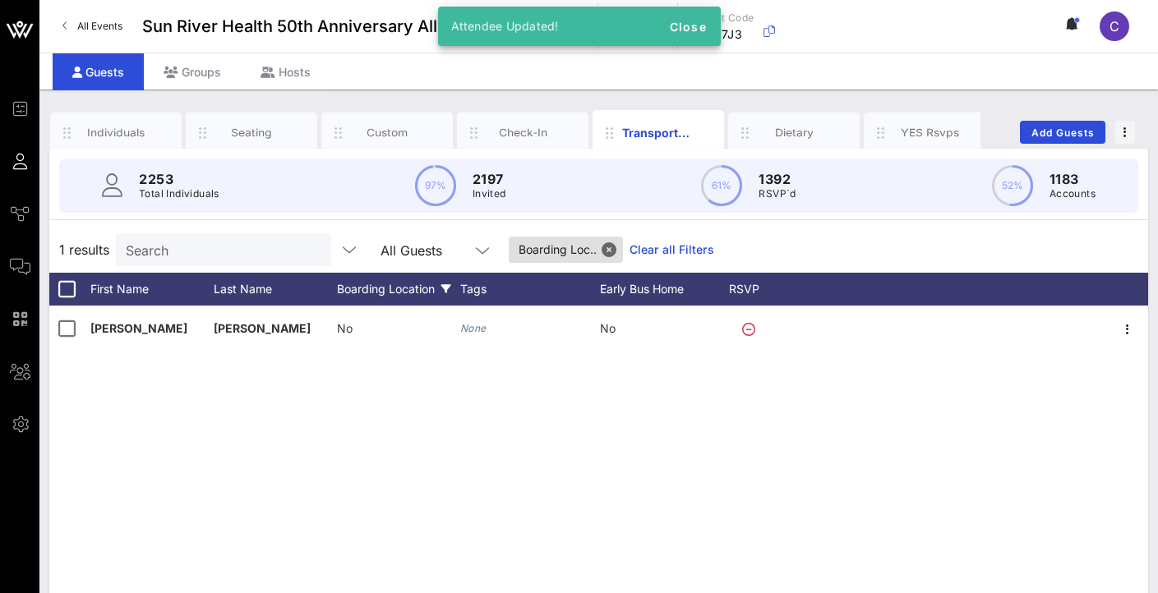
click at [350, 330] on span "No" at bounding box center [345, 328] width 16 height 14
click at [420, 328] on input "text" at bounding box center [456, 331] width 192 height 21
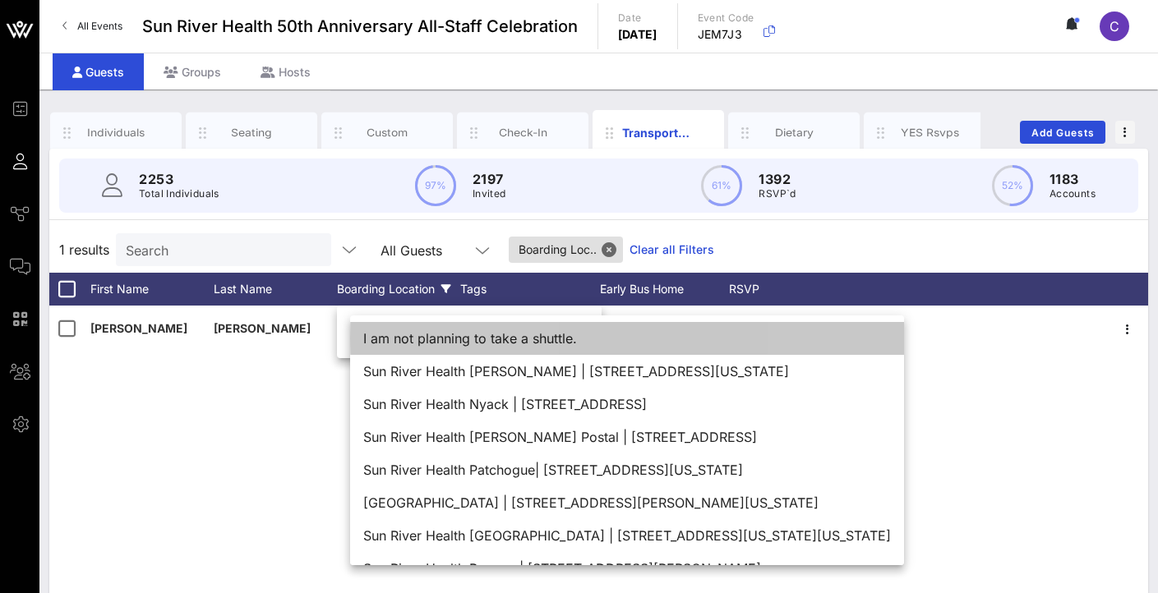
click at [429, 347] on div "I am not planning to take a shuttle." at bounding box center [627, 338] width 554 height 33
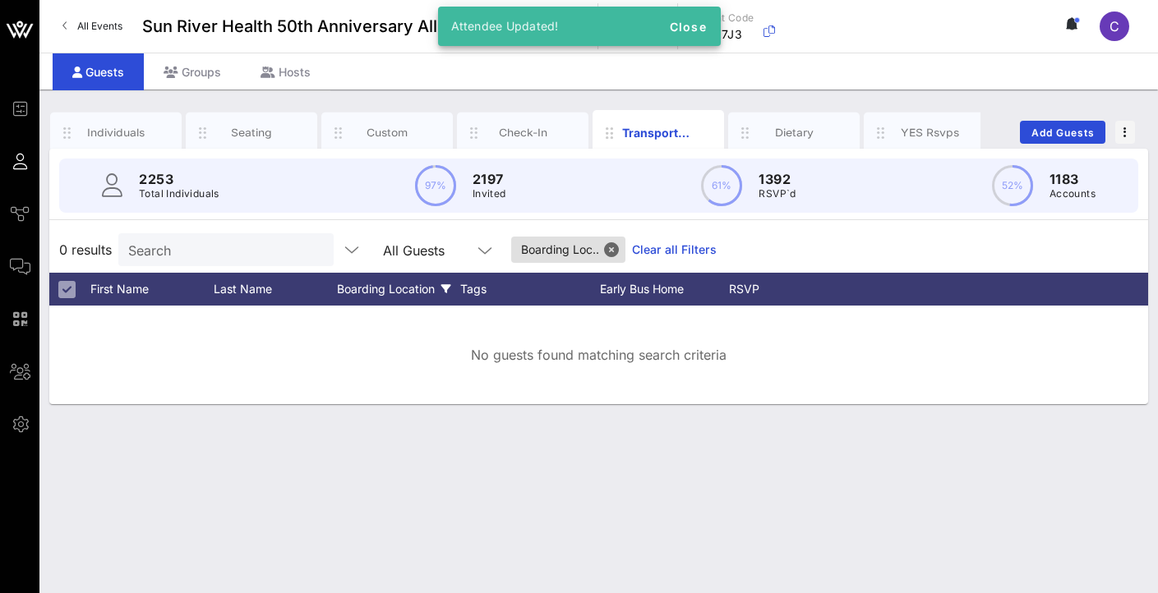
drag, startPoint x: 312, startPoint y: 426, endPoint x: 42, endPoint y: 360, distance: 278.3
click at [312, 426] on div "Individuals Seating Custom Check-In Transportation Dietary YES Rsvps Add Guests…" at bounding box center [598, 342] width 1119 height 504
drag, startPoint x: 621, startPoint y: 251, endPoint x: 606, endPoint y: 251, distance: 15.6
click at [619, 251] on button "Close" at bounding box center [611, 249] width 15 height 15
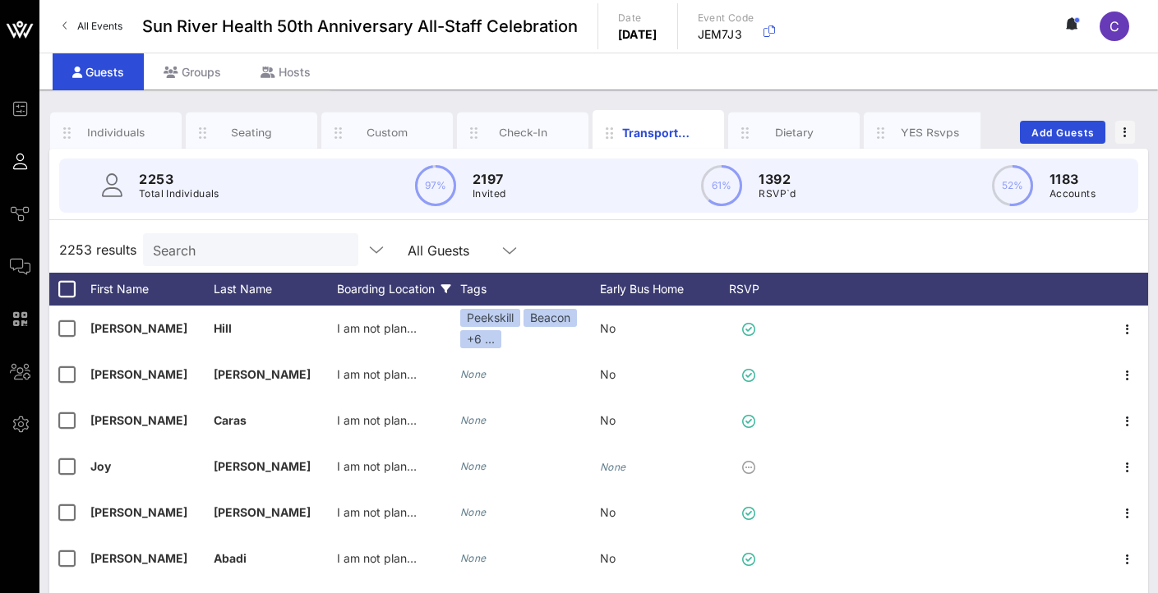
click at [388, 288] on div "Boarding Location" at bounding box center [398, 289] width 123 height 33
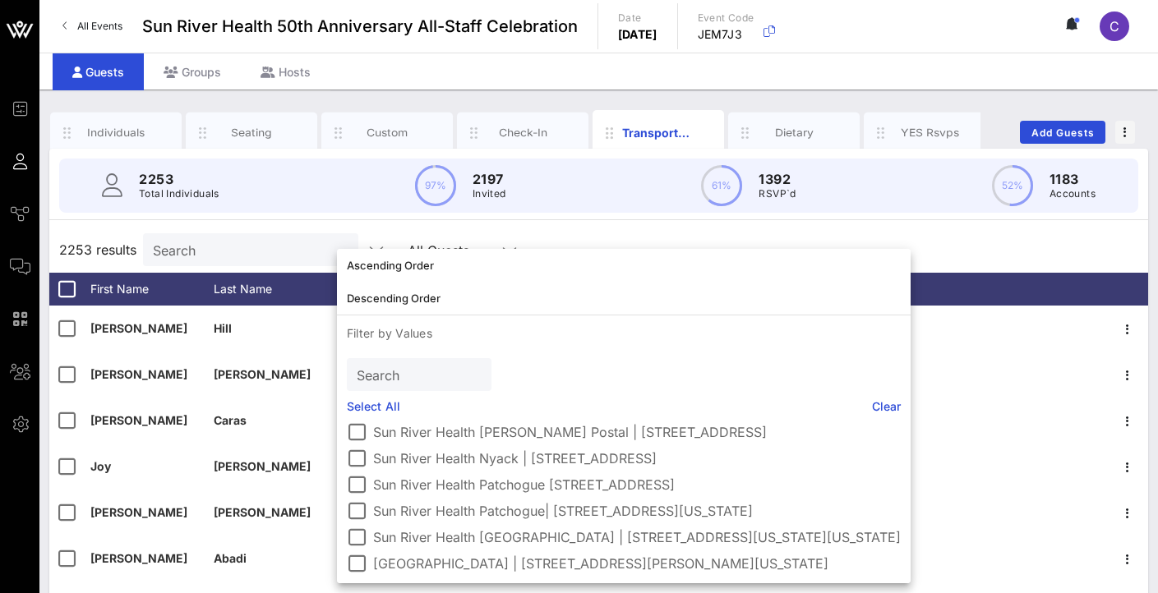
scroll to position [0, 0]
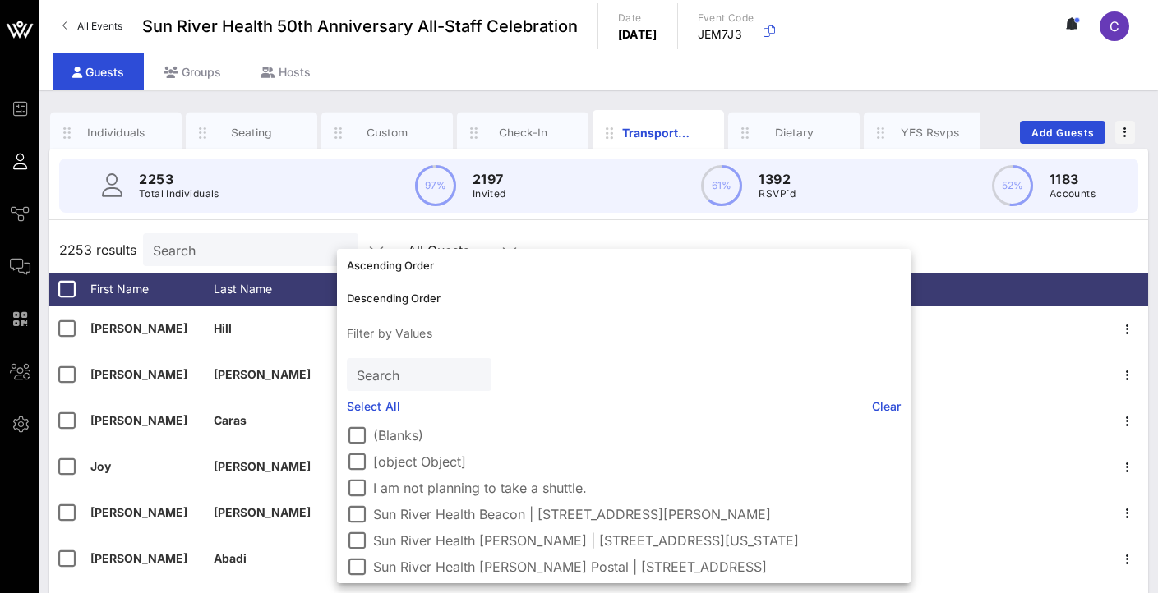
click at [971, 243] on div "2253 results Search All Guests" at bounding box center [598, 250] width 1099 height 46
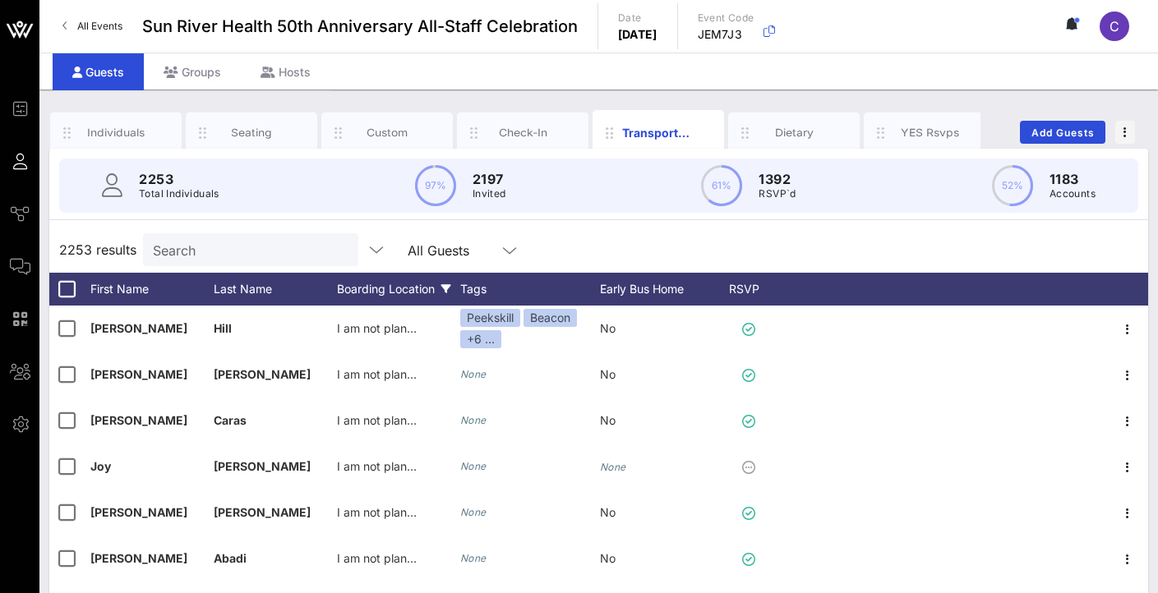
click at [367, 288] on div "Boarding Location" at bounding box center [398, 289] width 123 height 33
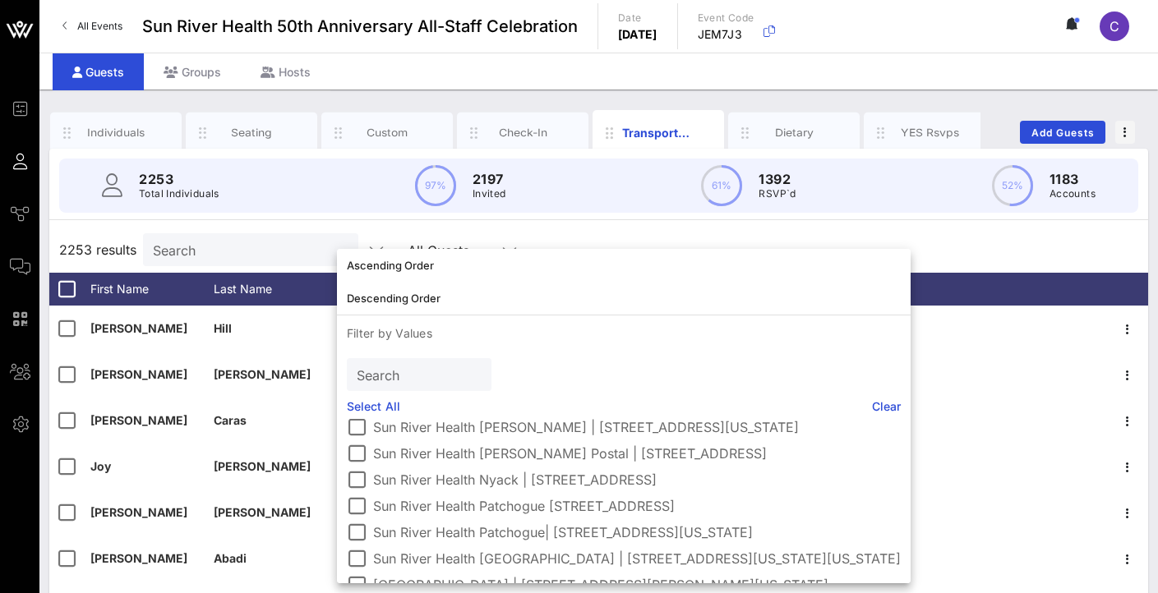
scroll to position [111, 0]
click at [362, 452] on div at bounding box center [357, 456] width 28 height 28
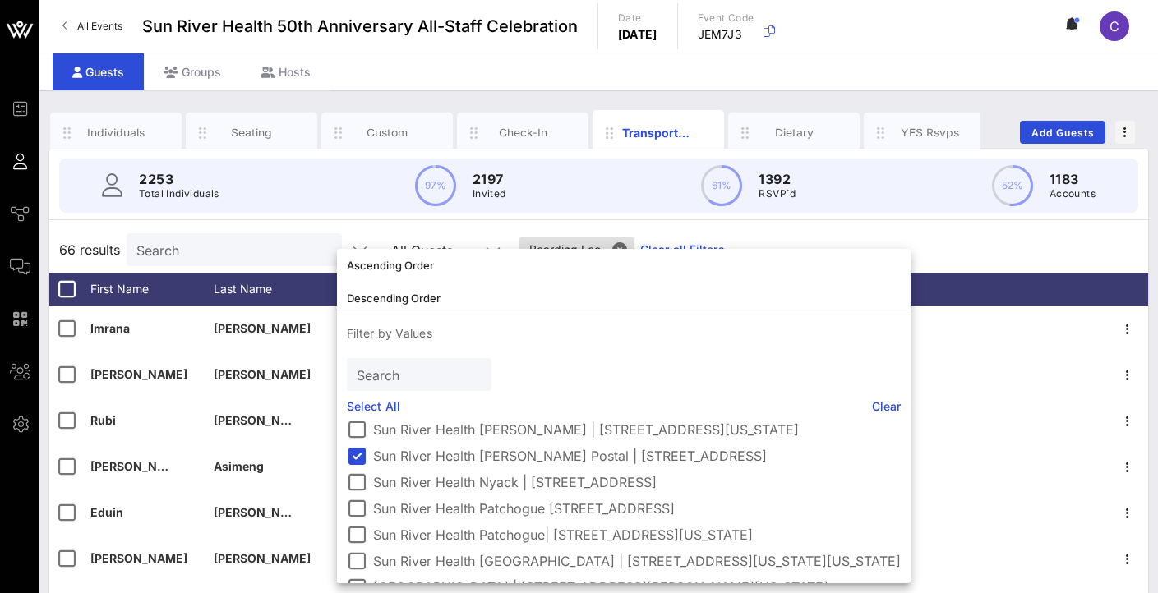
click at [815, 229] on div "66 results Search All Guests Boarding Loc.. Clear all Filters" at bounding box center [598, 250] width 1099 height 46
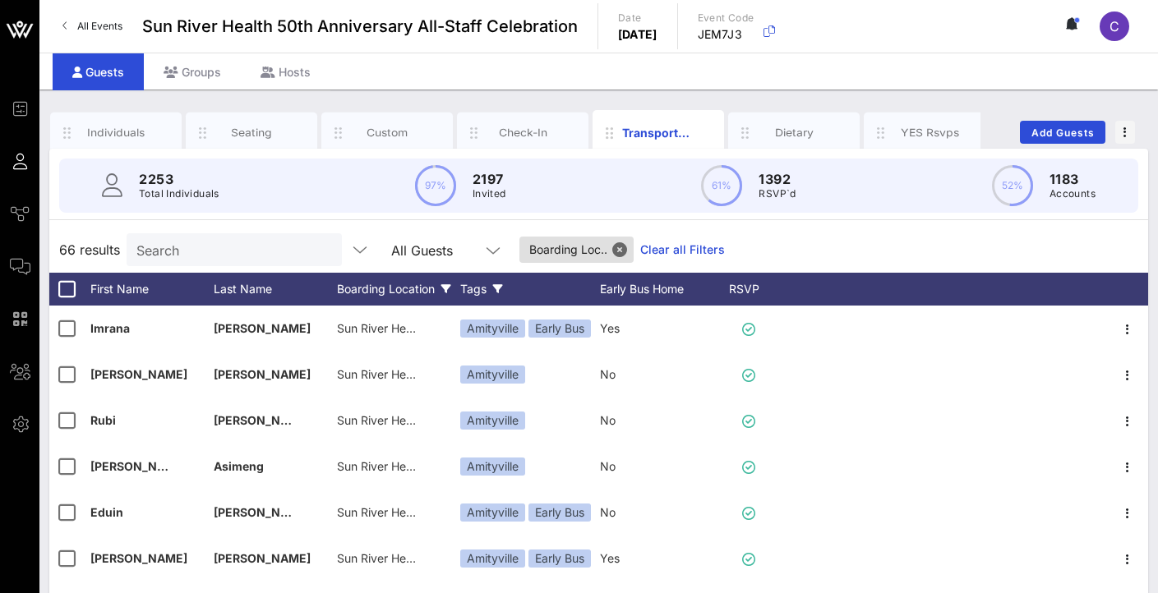
click at [480, 286] on div "Tags" at bounding box center [530, 289] width 140 height 33
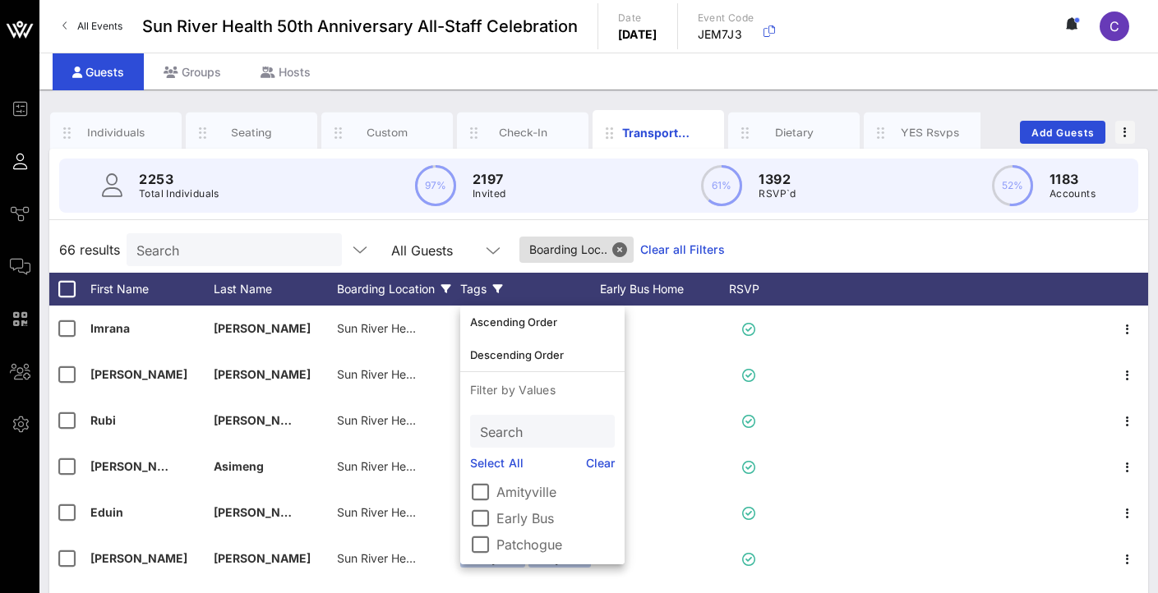
click at [479, 286] on div "Tags" at bounding box center [530, 289] width 140 height 33
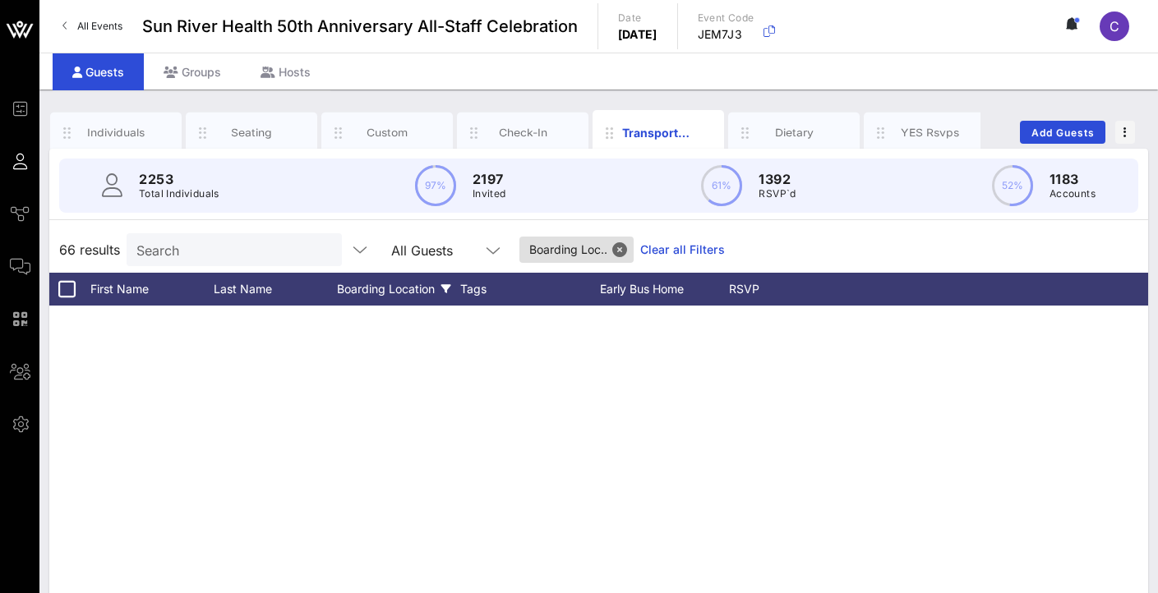
scroll to position [0, 0]
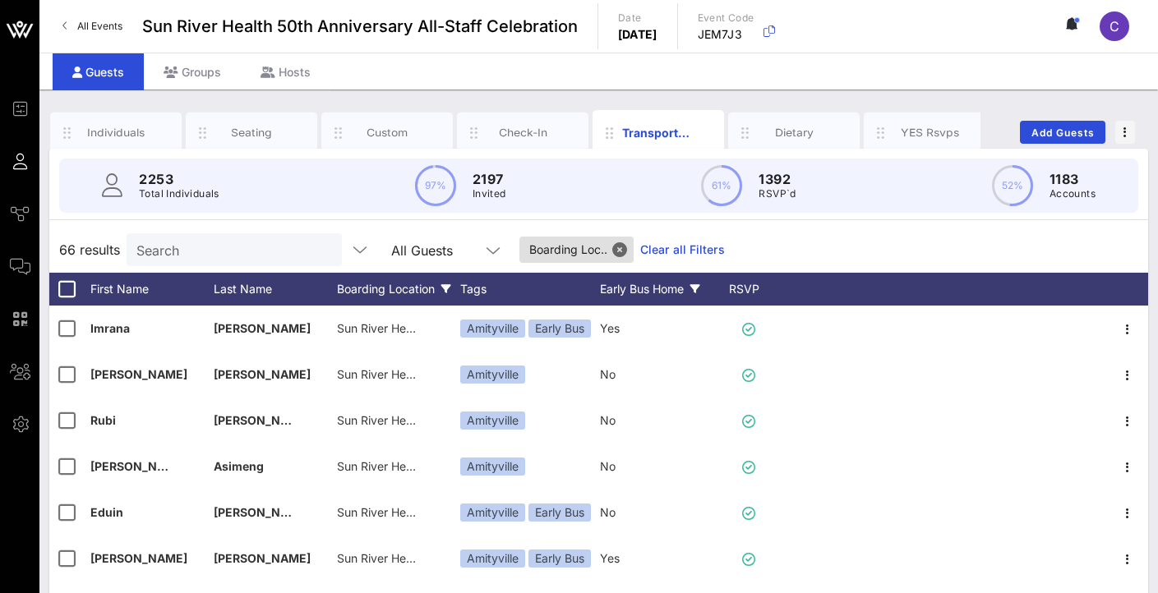
click at [615, 294] on div "Early Bus Home" at bounding box center [661, 289] width 123 height 33
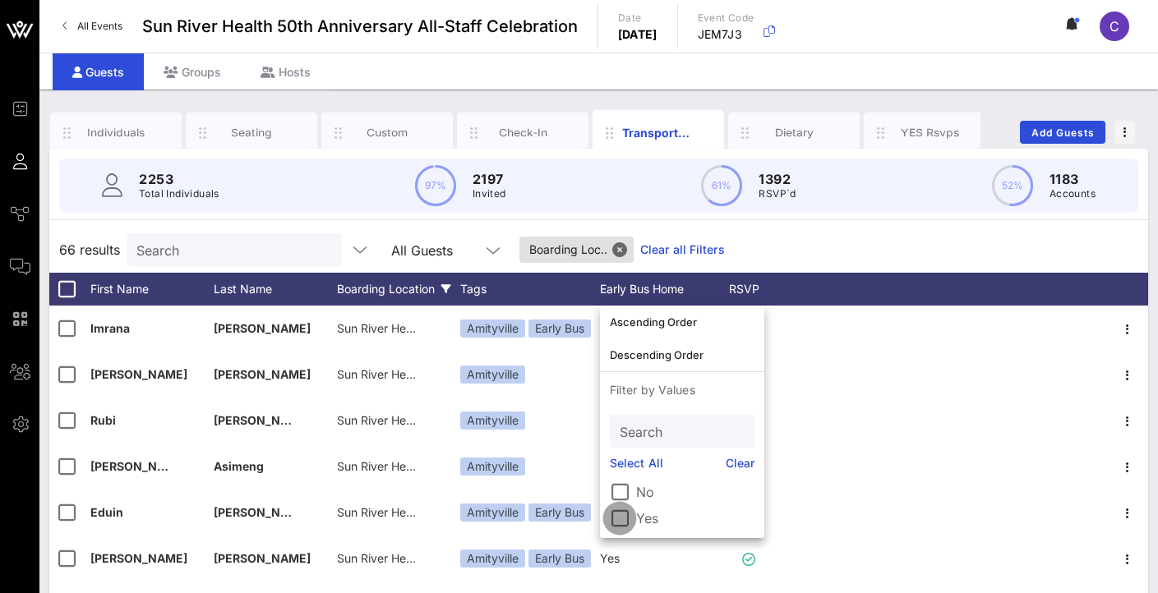
click at [622, 522] on div at bounding box center [620, 519] width 28 height 28
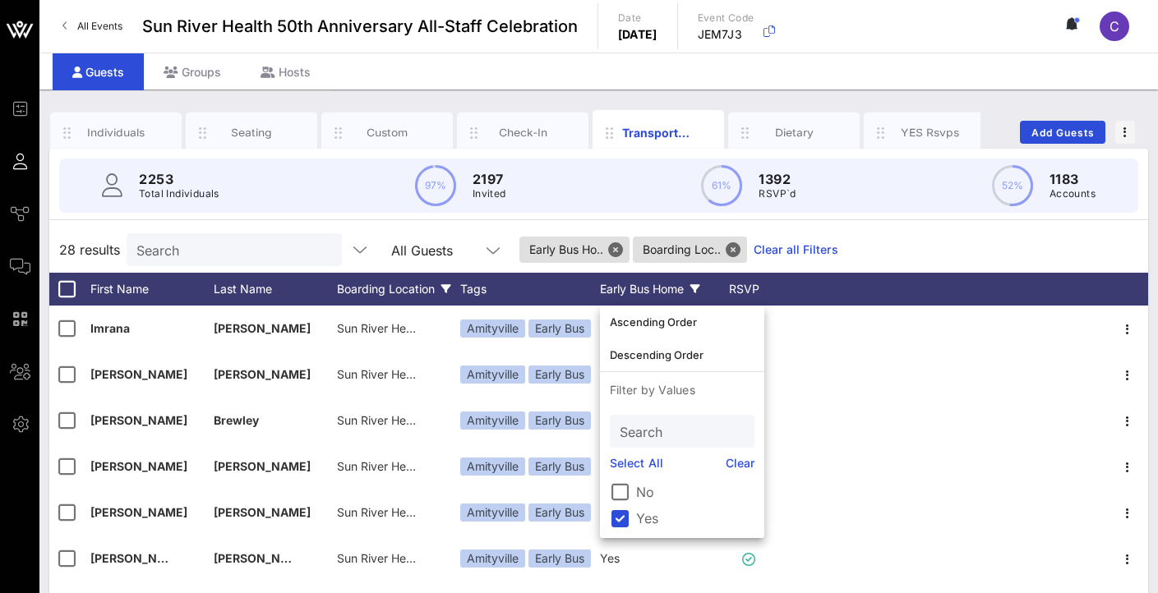
click at [1050, 240] on div "28 results Search All Guests Early Bus Ho.. Boarding Loc.. Clear all Filters" at bounding box center [598, 250] width 1099 height 46
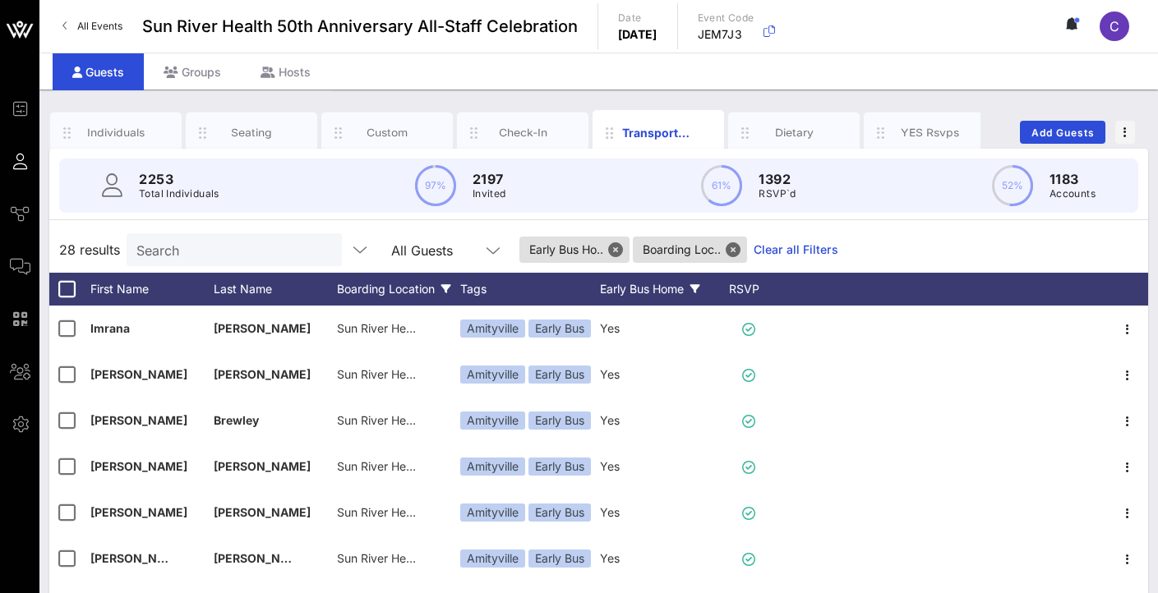
click at [429, 289] on div "Boarding Location" at bounding box center [398, 289] width 123 height 33
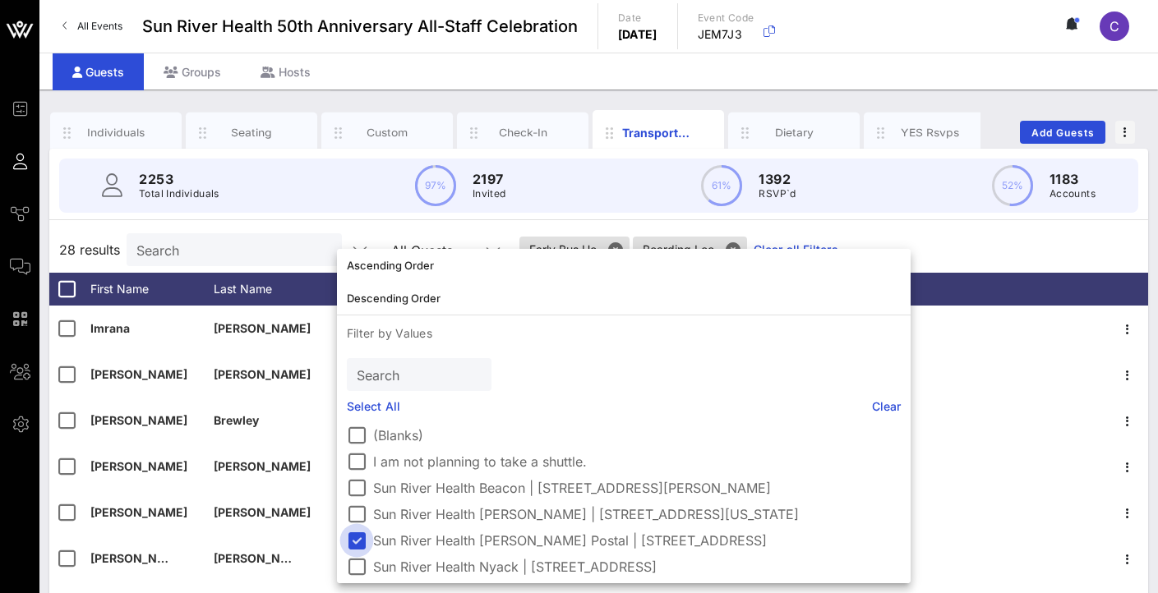
click at [360, 534] on div at bounding box center [357, 541] width 28 height 28
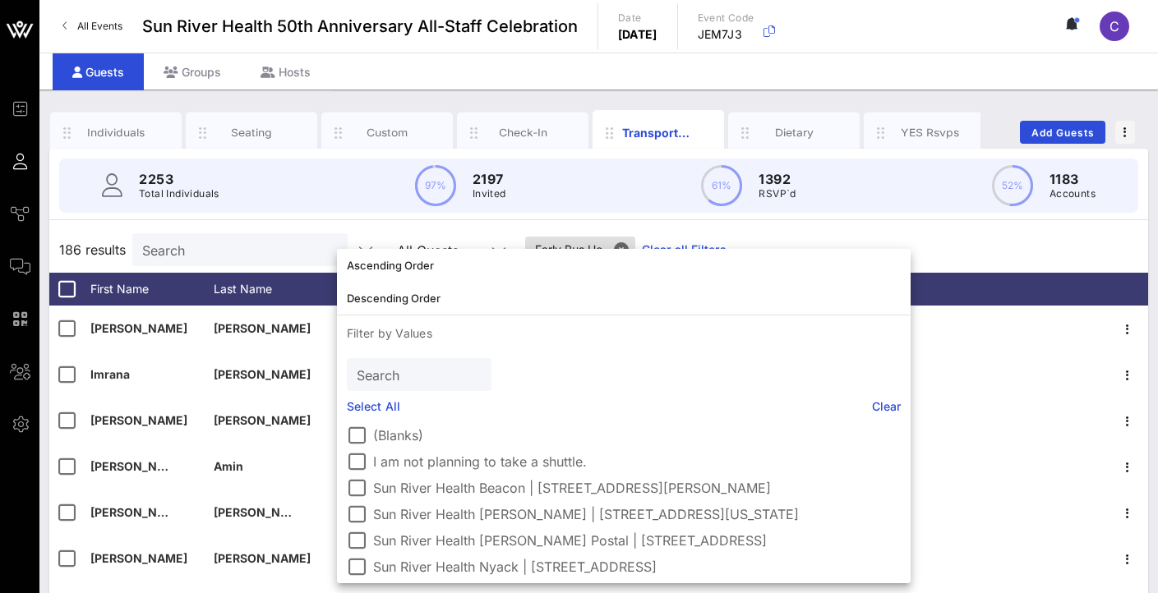
click at [934, 235] on div "186 results Search All Guests Early Bus Ho.. Clear all Filters" at bounding box center [598, 250] width 1099 height 46
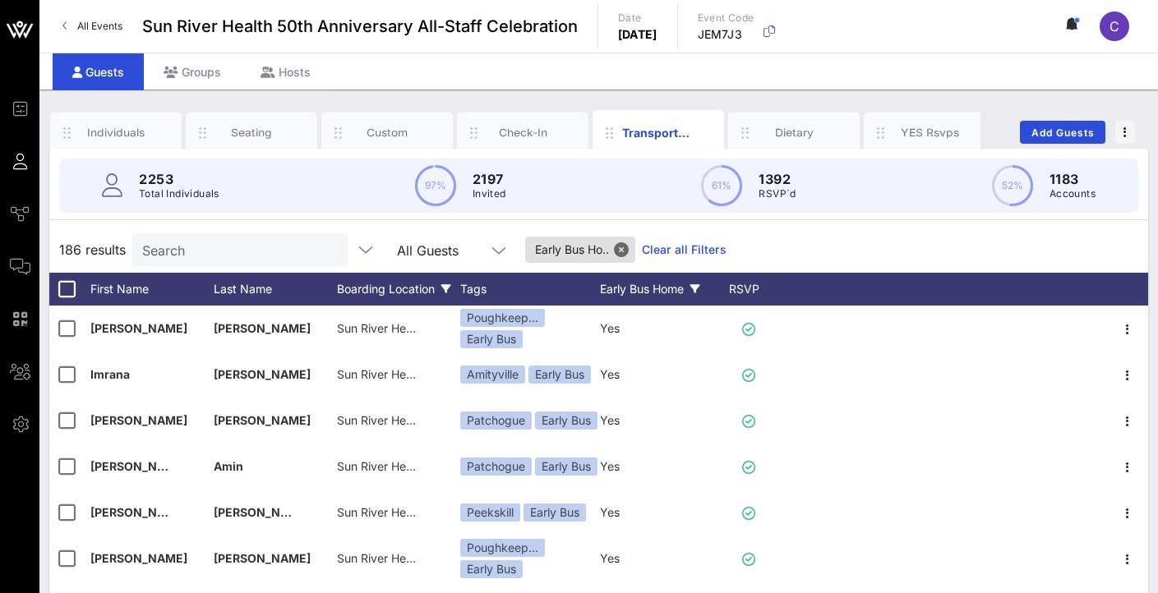
click at [431, 288] on div "Boarding Location" at bounding box center [398, 289] width 123 height 33
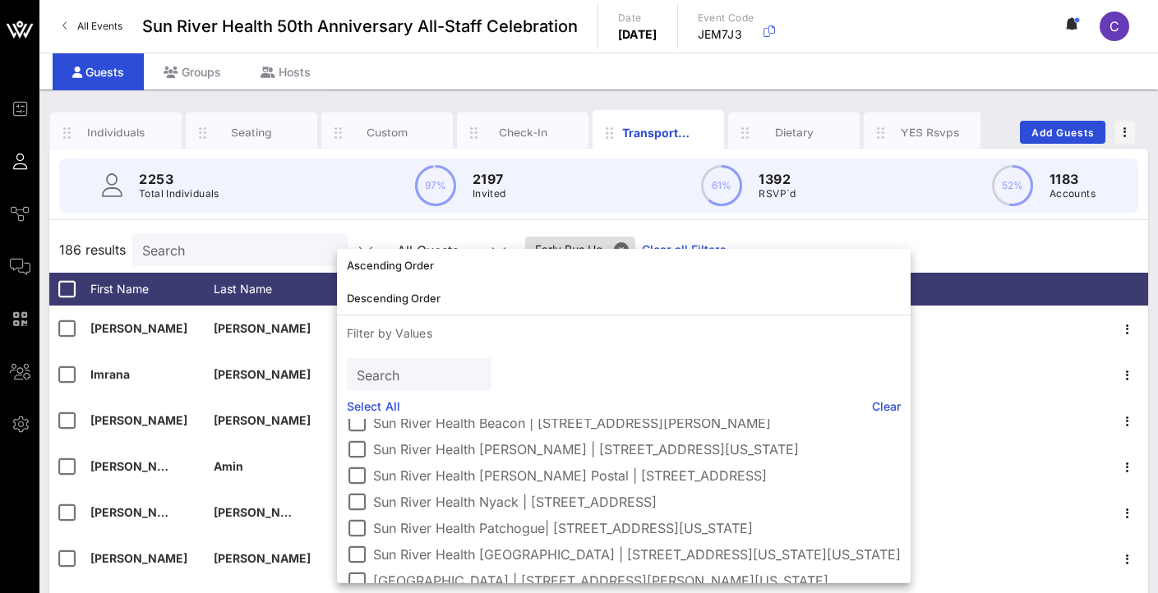
scroll to position [95, 0]
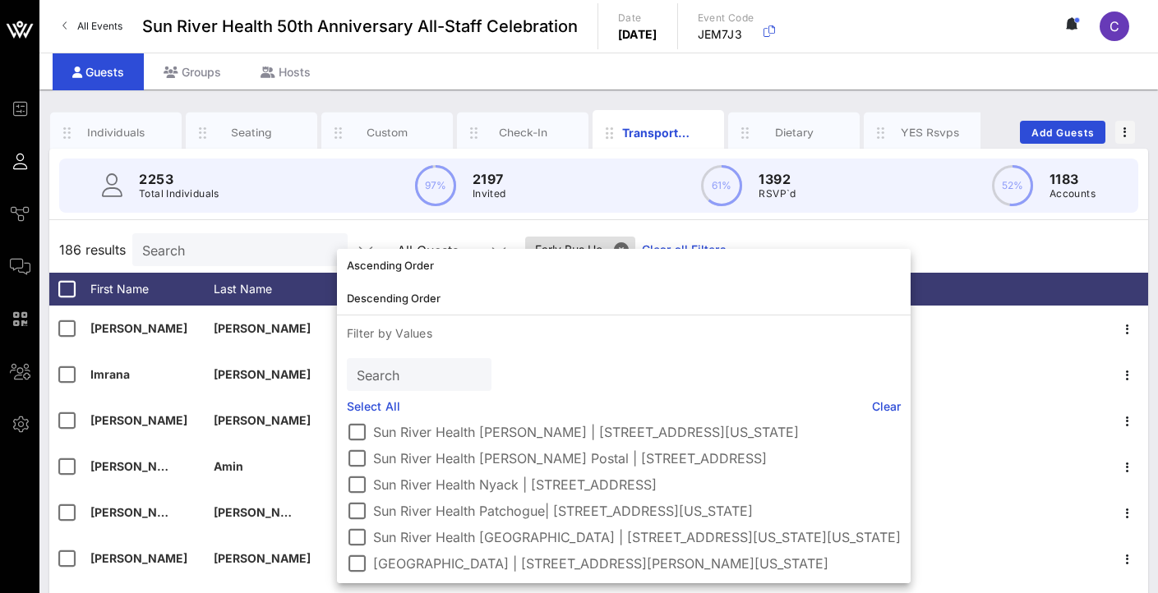
click at [836, 224] on div "2253 Total Individuals 97% 2197 Invited 61% 1392 RSVP`d 52% 1183 Accounts 186 r…" at bounding box center [598, 474] width 1099 height 650
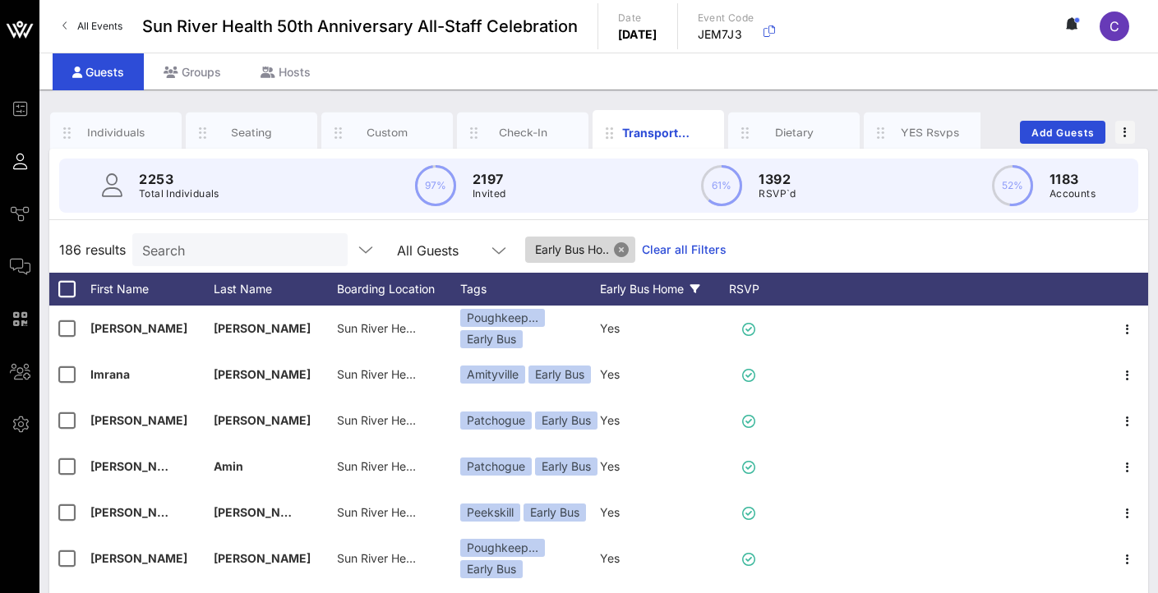
click at [626, 247] on button "Close" at bounding box center [621, 249] width 15 height 15
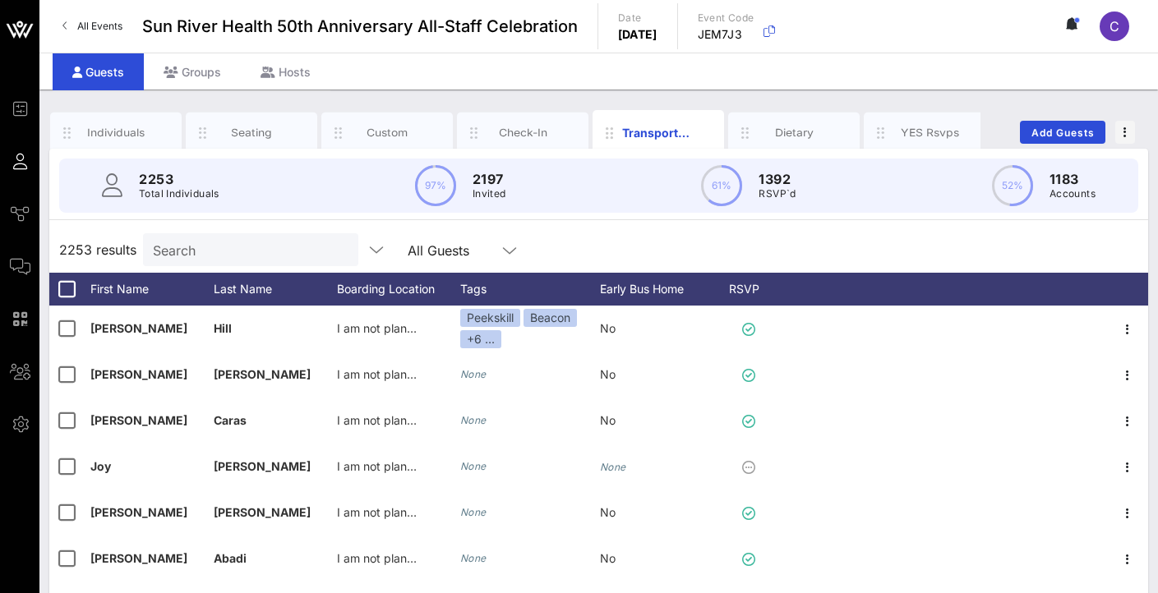
click at [819, 249] on div "2253 results Search All Guests" at bounding box center [598, 250] width 1099 height 46
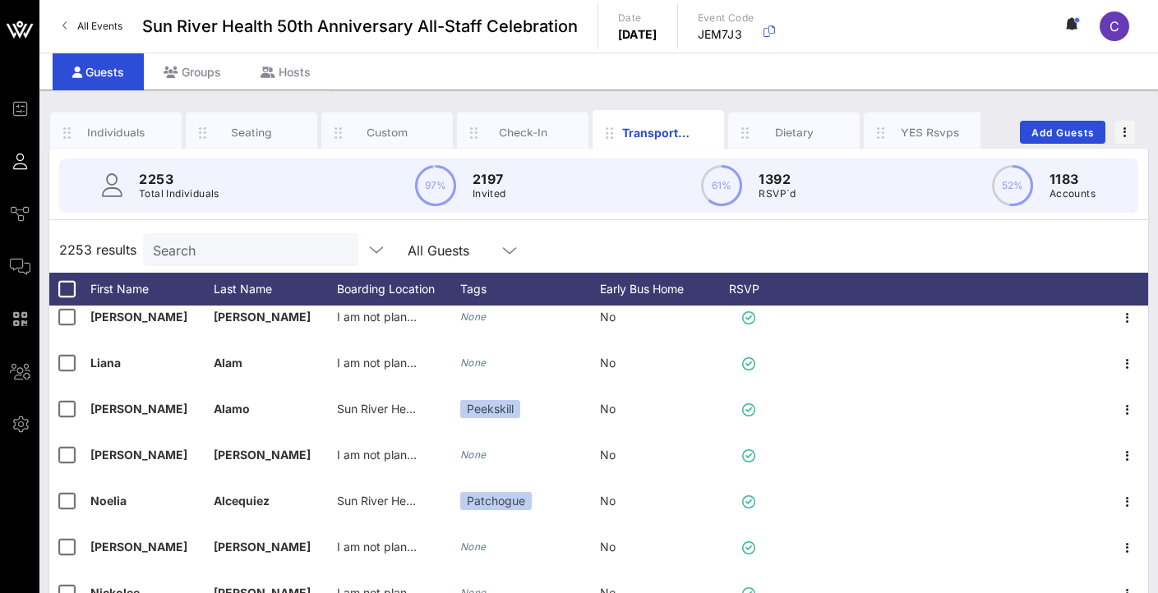
scroll to position [1863, 0]
